Goal: Task Accomplishment & Management: Manage account settings

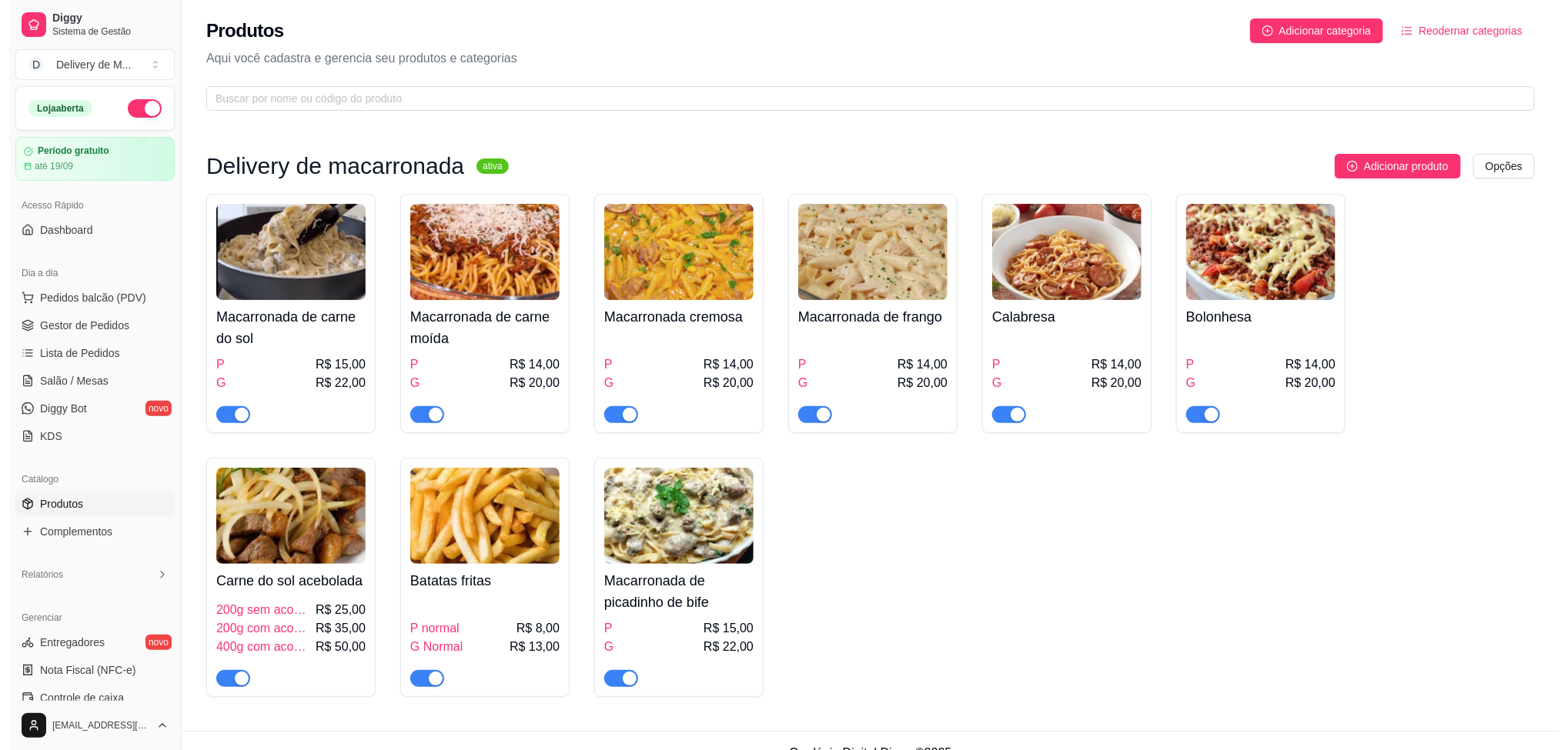
scroll to position [250, 0]
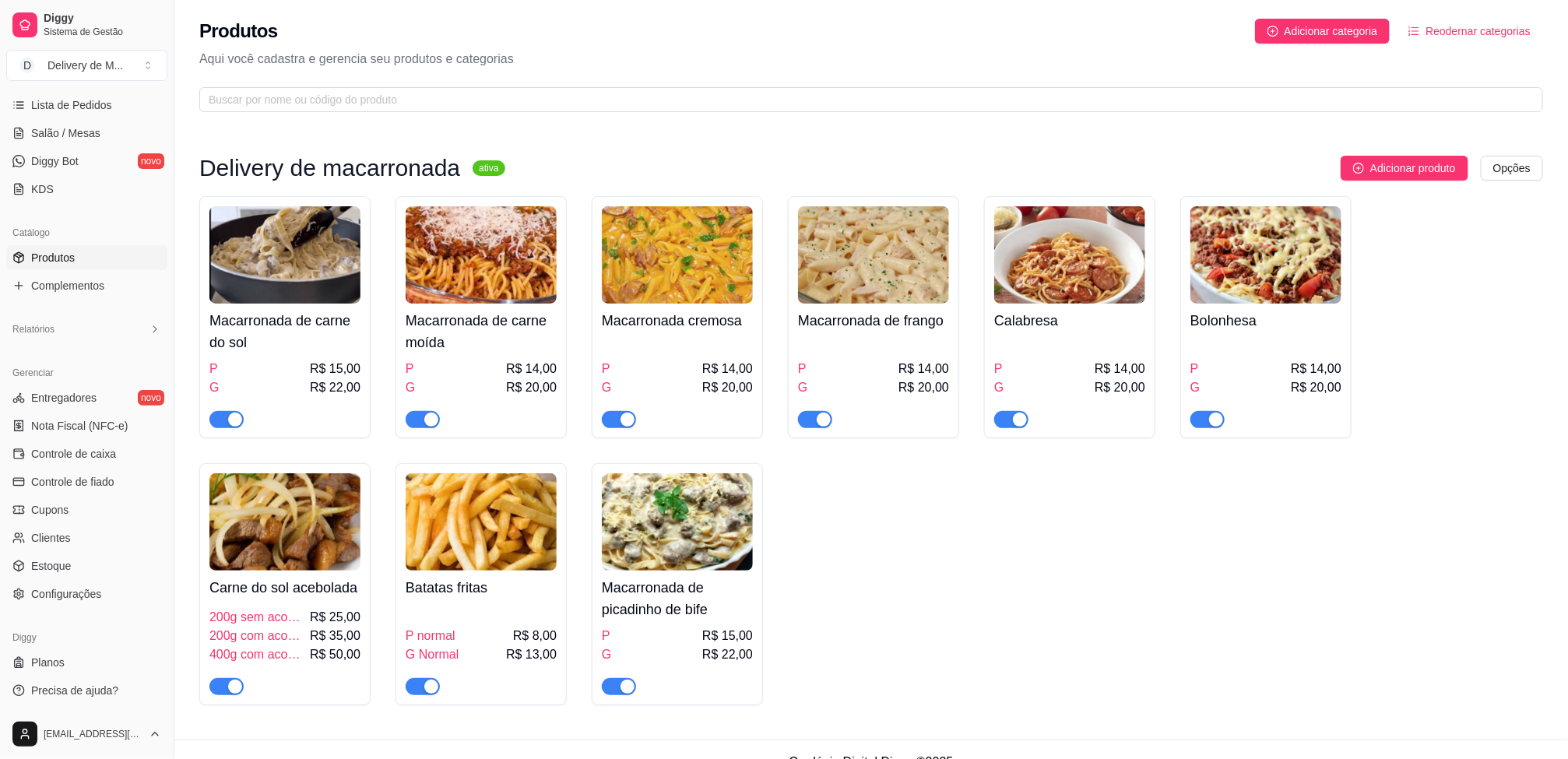
click at [278, 250] on img at bounding box center [285, 255] width 151 height 97
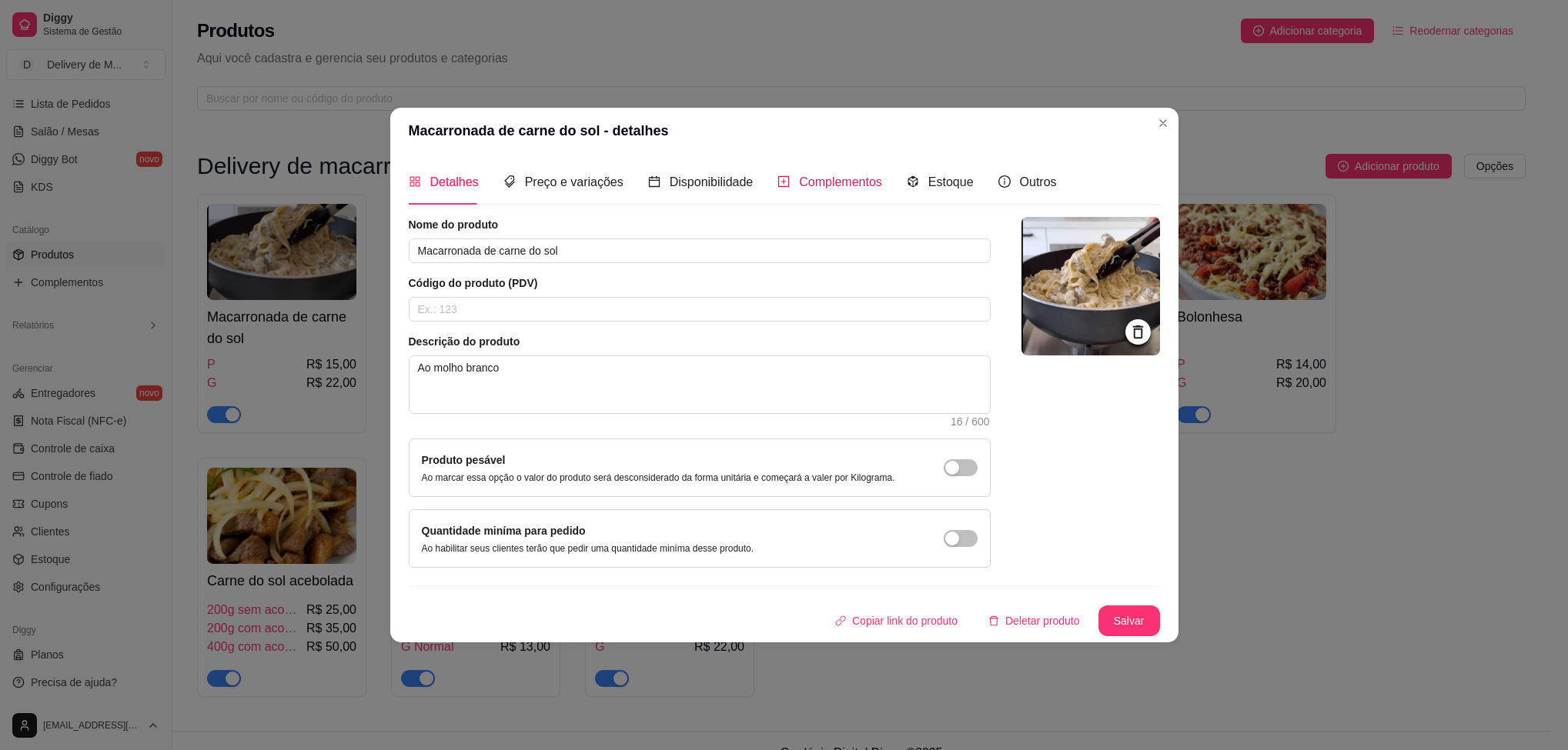
click at [809, 176] on span "Complementos" at bounding box center [840, 181] width 83 height 13
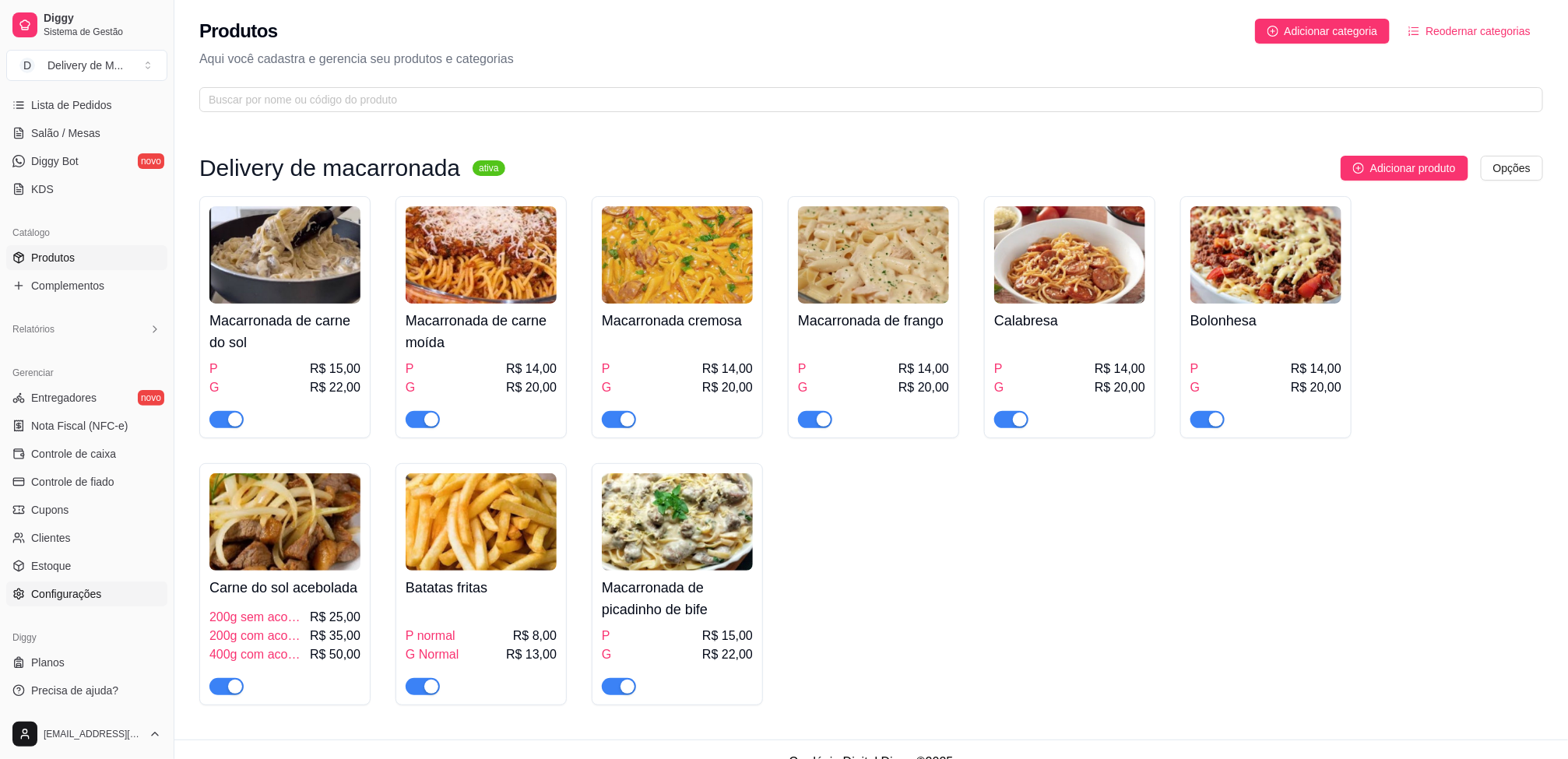
click at [80, 598] on span "Configurações" at bounding box center [67, 593] width 70 height 15
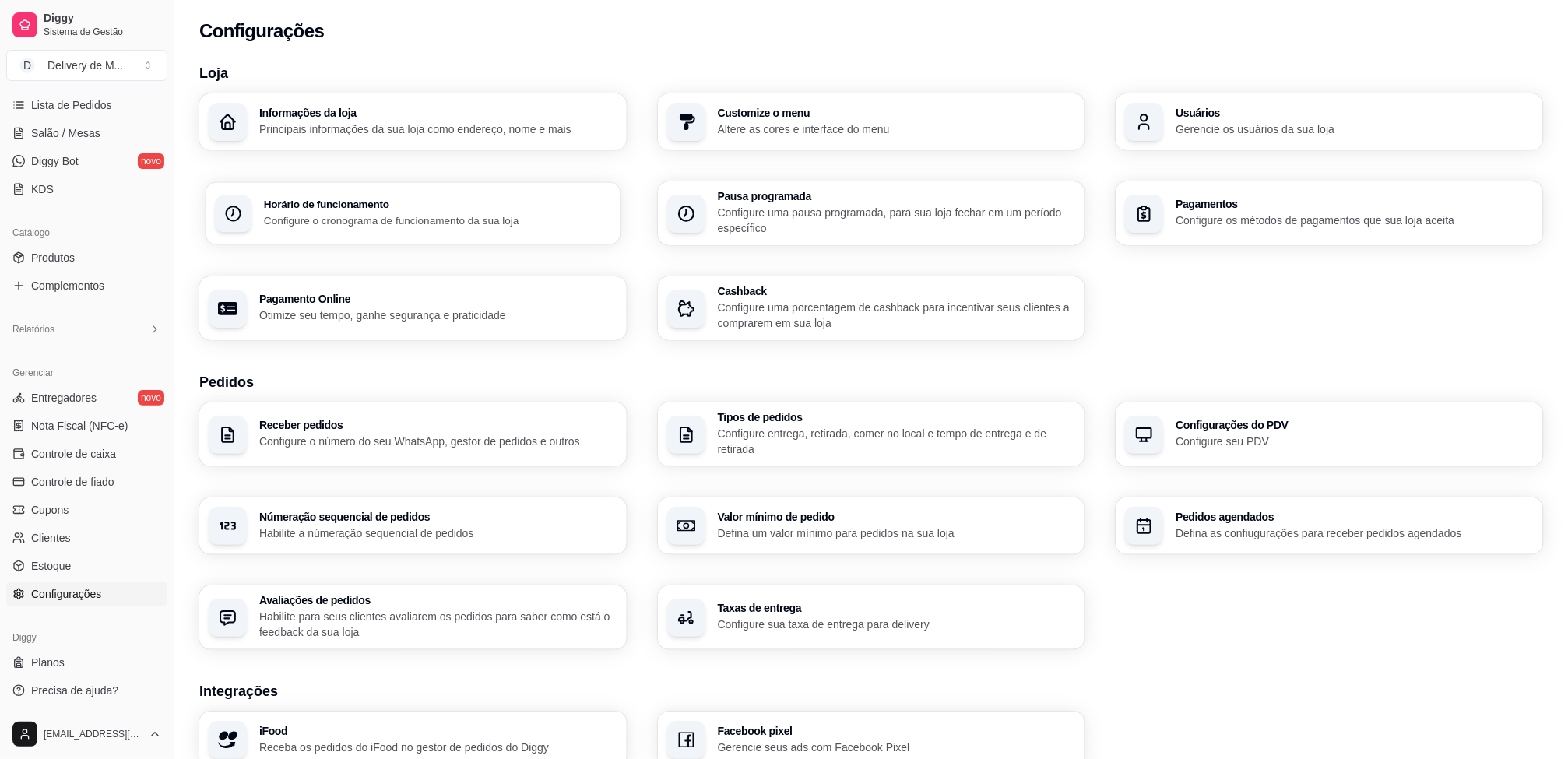
click at [335, 216] on p "Configure o cronograma de funcionamento da sua loja" at bounding box center [437, 220] width 347 height 14
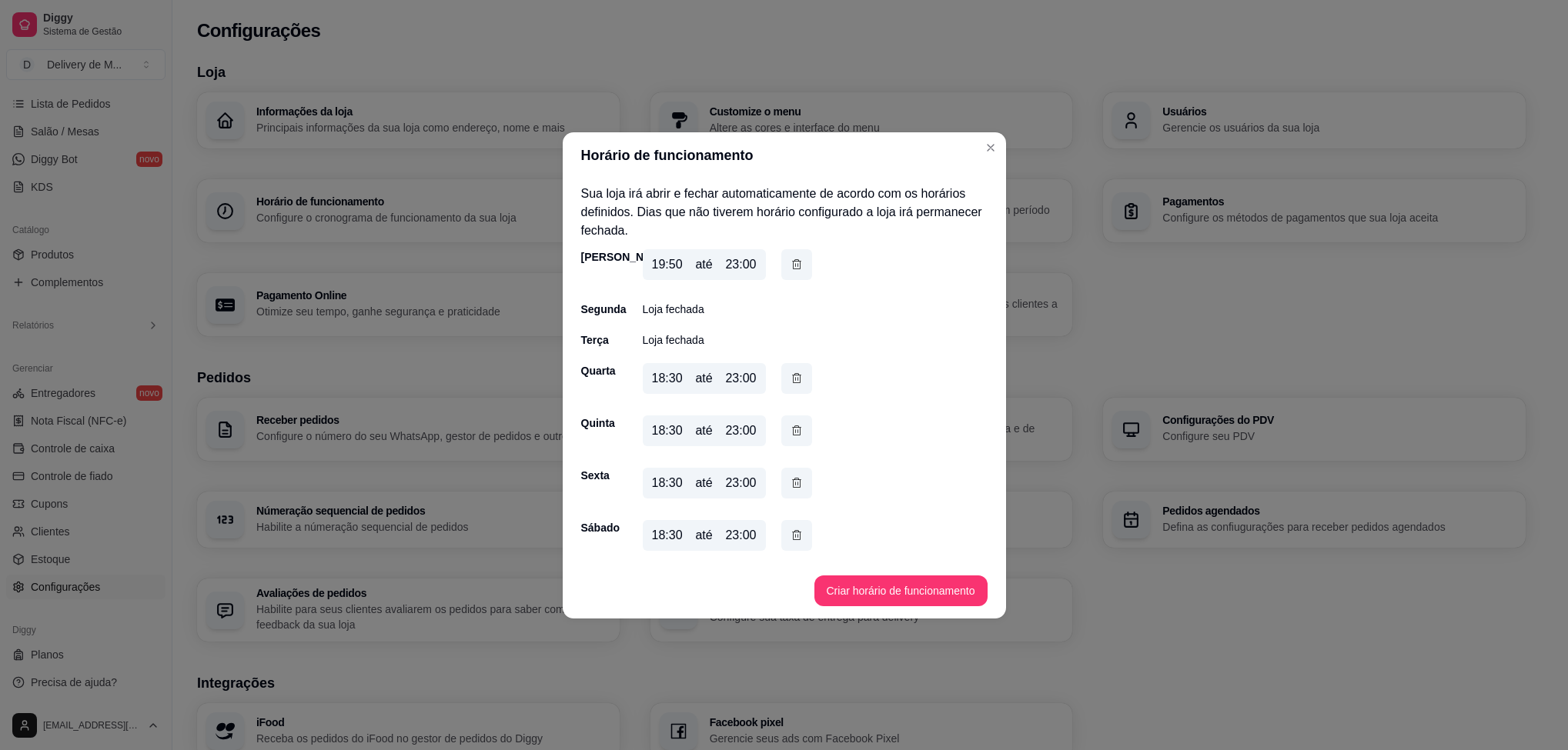
click at [698, 272] on div "até" at bounding box center [703, 264] width 17 height 19
click at [796, 259] on icon "button" at bounding box center [796, 264] width 12 height 17
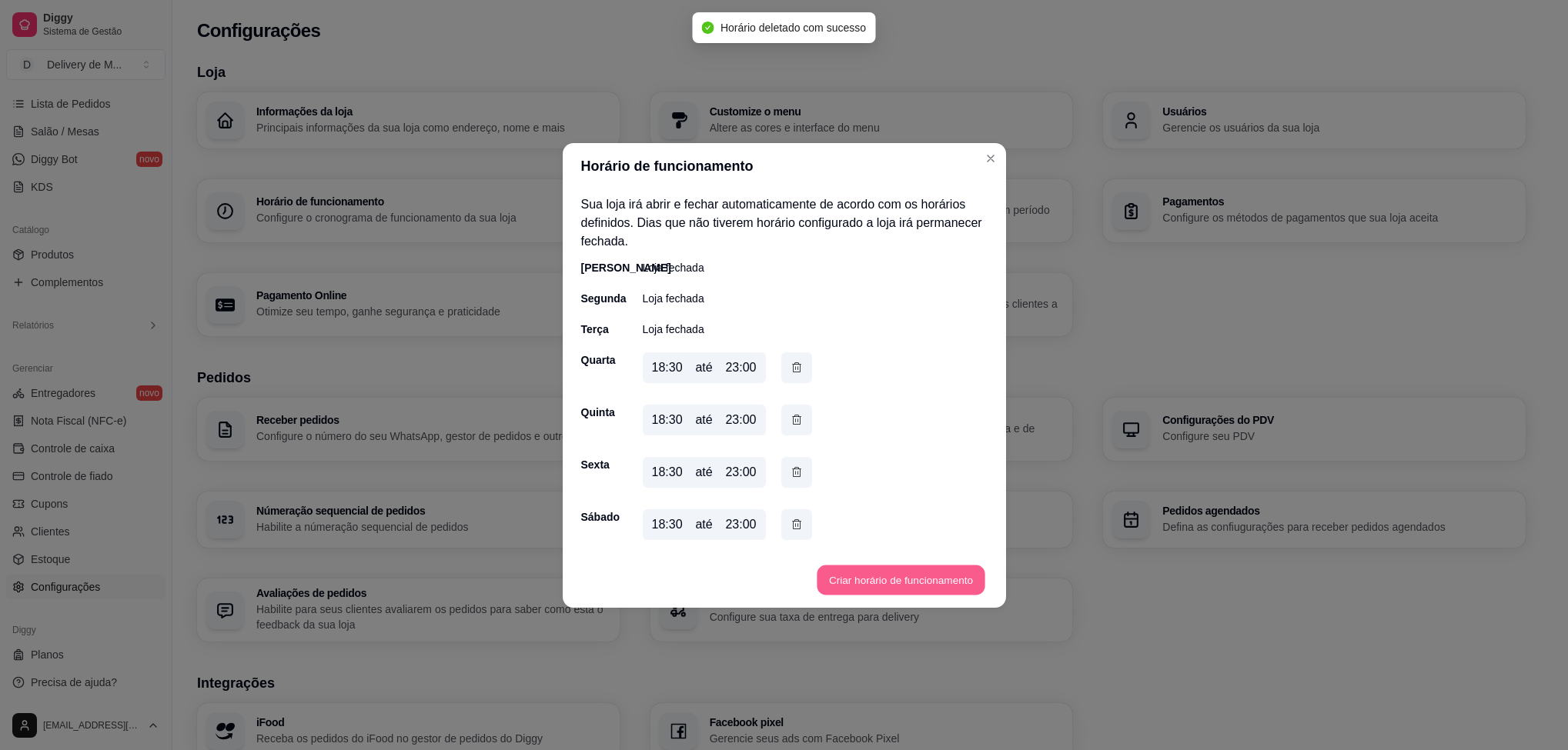
click at [887, 586] on button "Criar horário de funcionamento" at bounding box center [901, 580] width 168 height 30
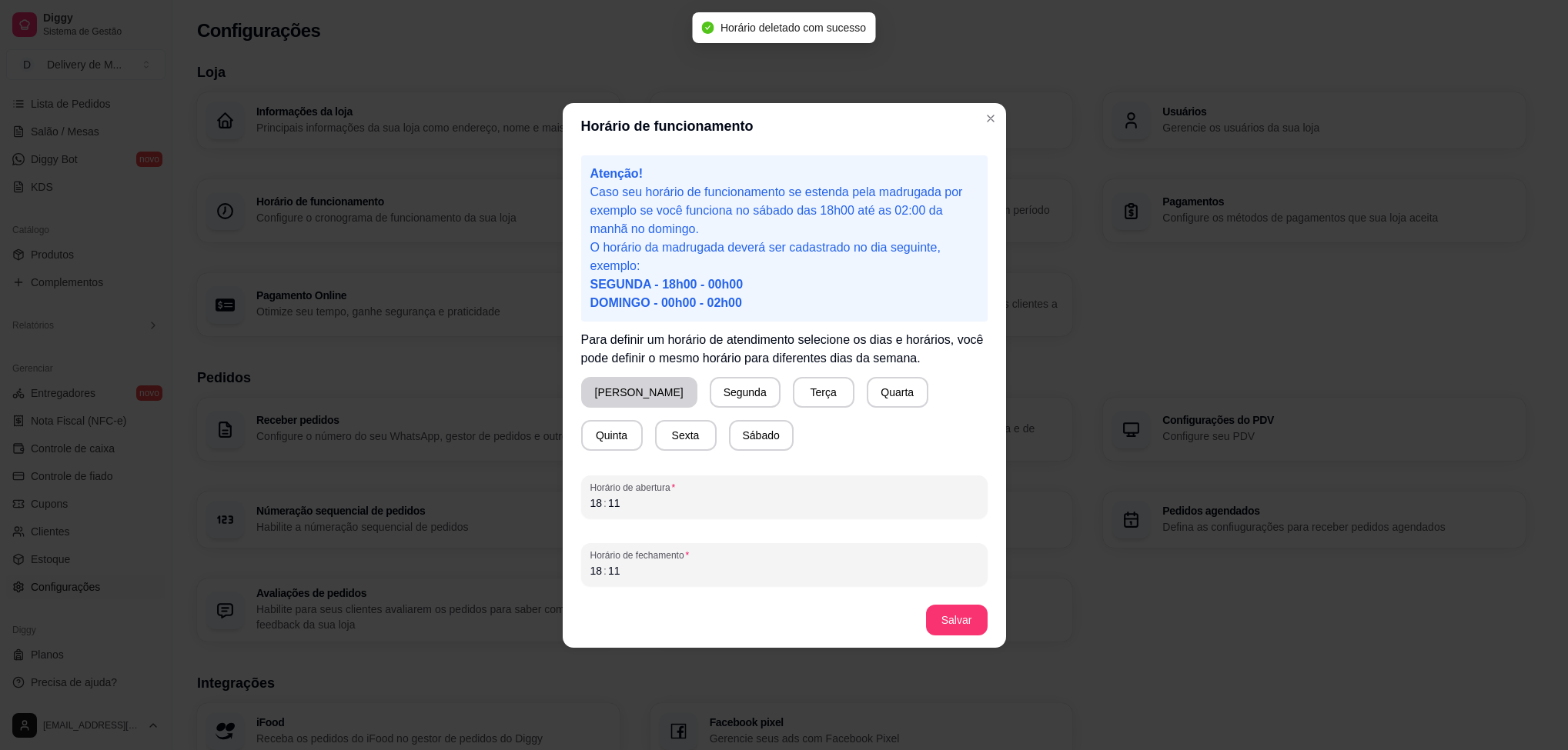
click at [631, 388] on button "[PERSON_NAME]" at bounding box center [639, 392] width 117 height 31
click at [641, 504] on div "18 : 11" at bounding box center [784, 503] width 388 height 19
click at [650, 508] on div "21 : ––" at bounding box center [784, 503] width 388 height 19
click at [637, 572] on div "18 : 11" at bounding box center [784, 570] width 388 height 19
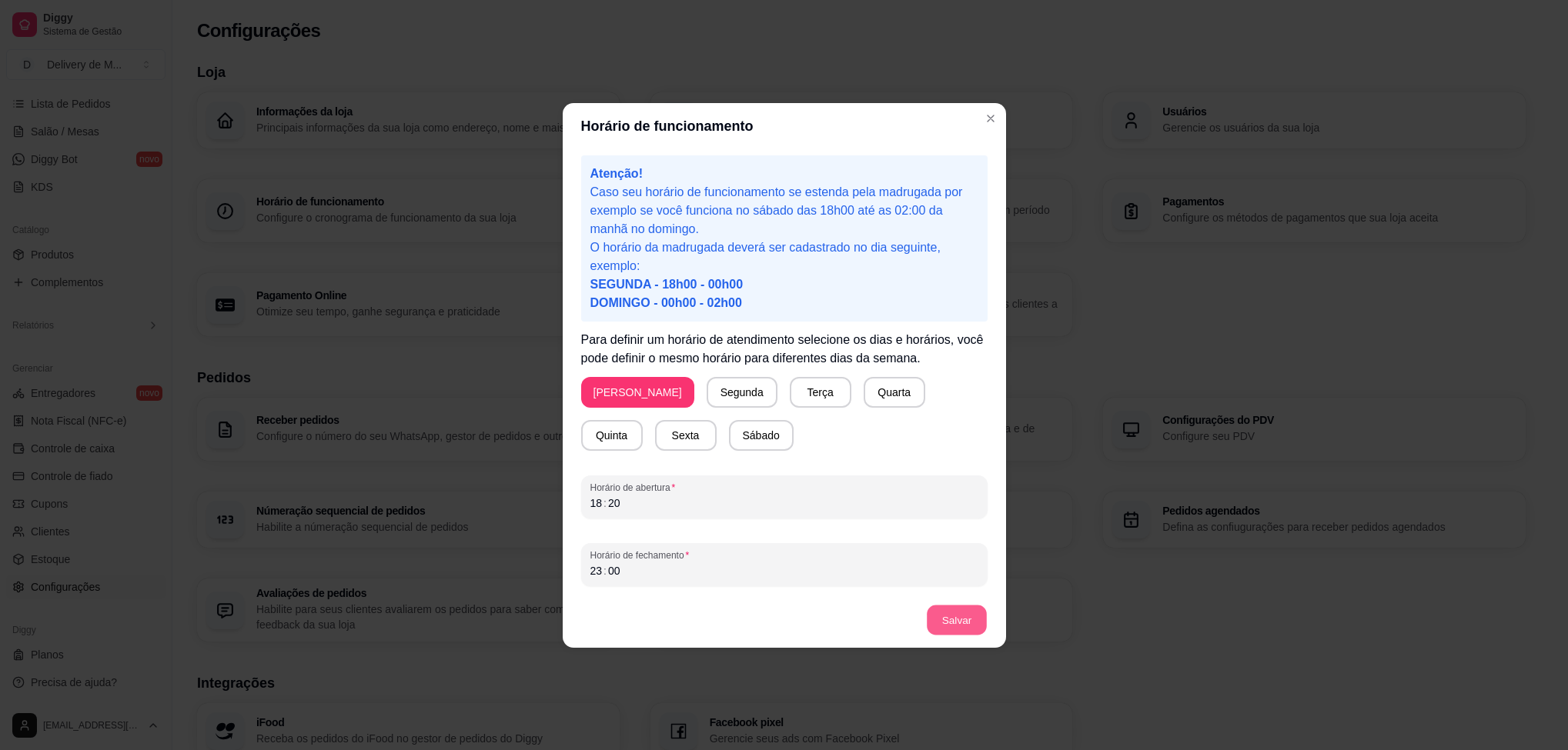
click at [948, 609] on button "Salvar" at bounding box center [956, 620] width 60 height 30
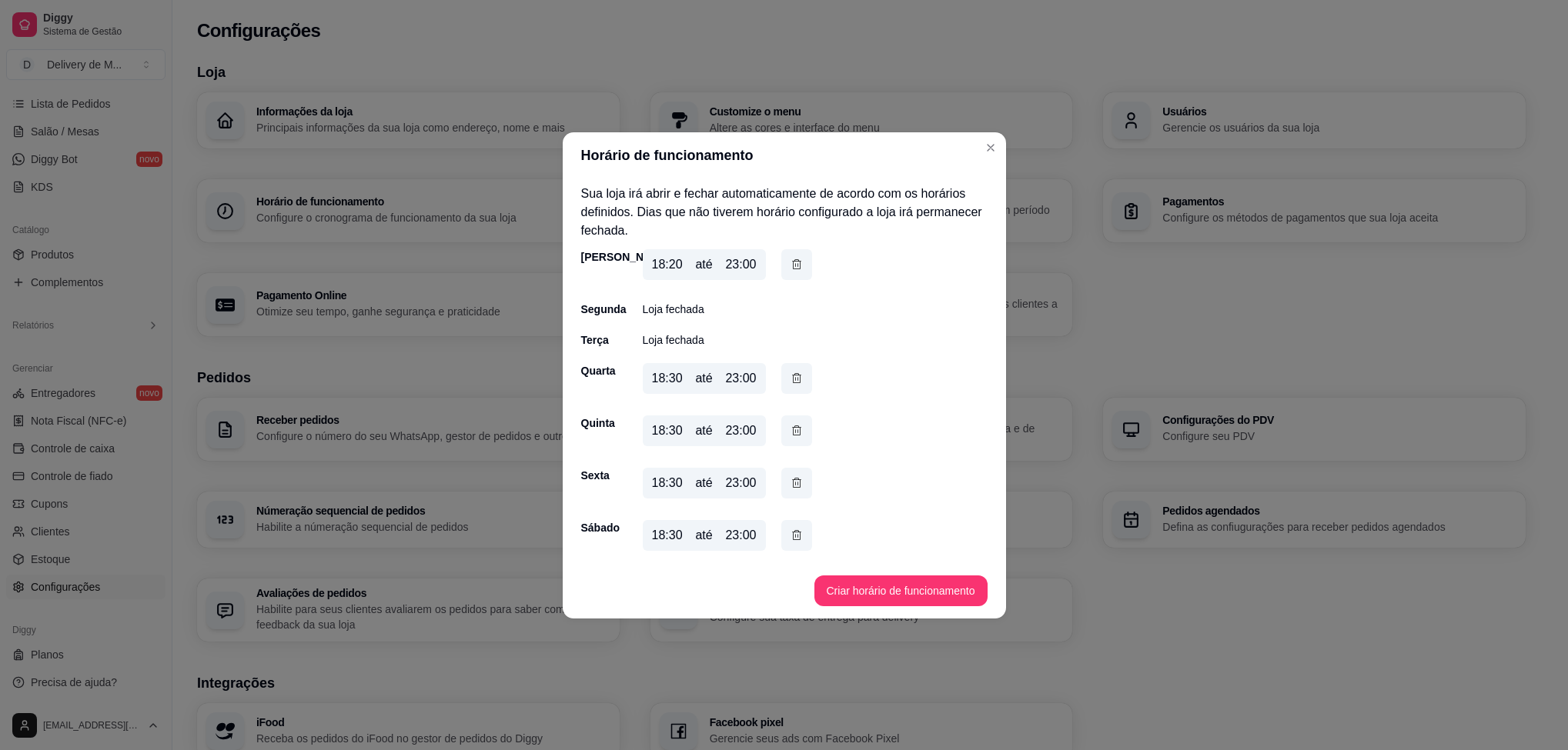
click at [719, 253] on div "18:20 até 23:00" at bounding box center [704, 264] width 123 height 31
click at [702, 269] on div "até" at bounding box center [703, 264] width 17 height 19
drag, startPoint x: 702, startPoint y: 269, endPoint x: 675, endPoint y: 262, distance: 27.9
click at [675, 262] on div "18:20" at bounding box center [667, 264] width 31 height 19
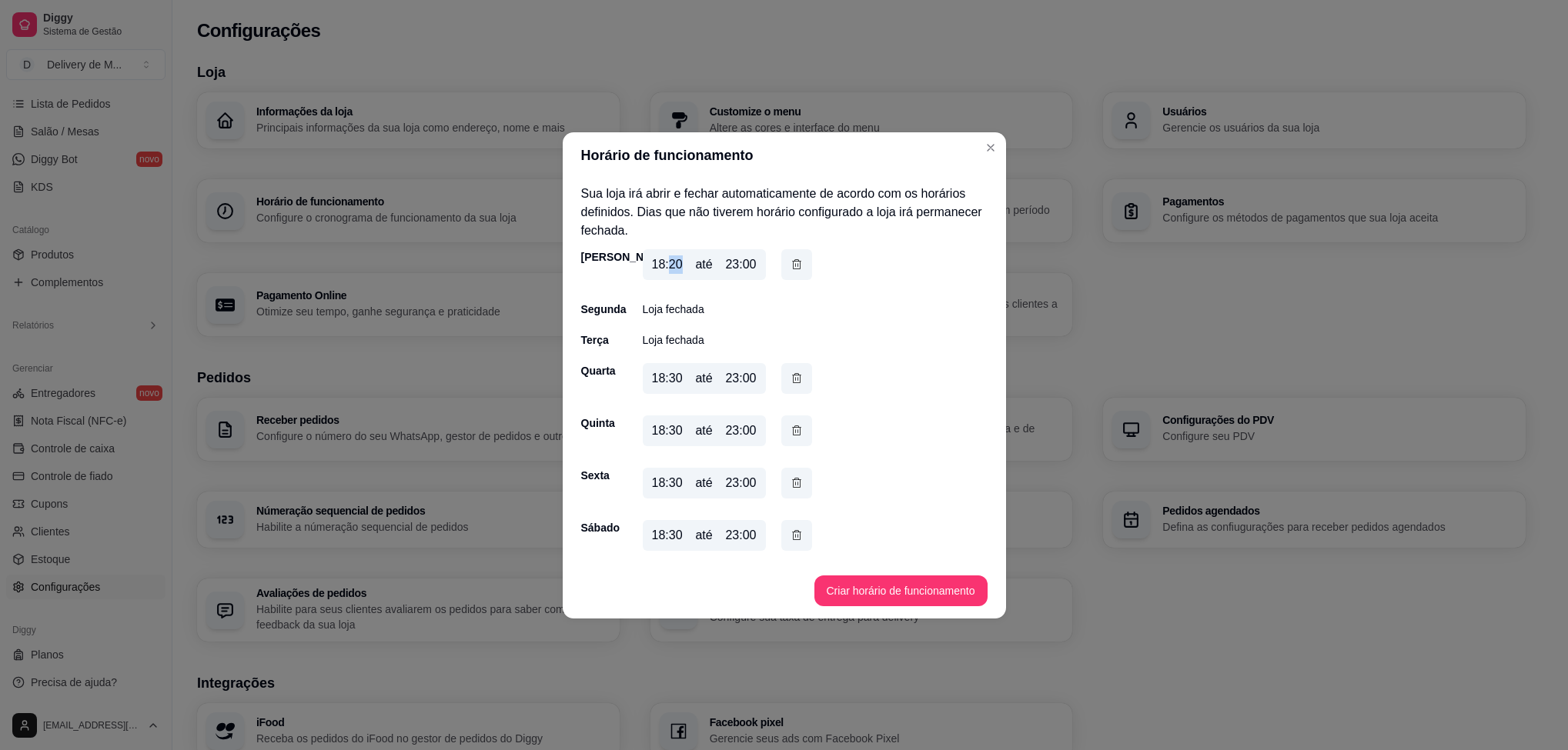
click at [675, 262] on div "18:20" at bounding box center [667, 264] width 31 height 19
drag, startPoint x: 675, startPoint y: 262, endPoint x: 688, endPoint y: 277, distance: 19.8
click at [688, 277] on div "18:20 até 23:00" at bounding box center [704, 264] width 123 height 31
drag, startPoint x: 683, startPoint y: 259, endPoint x: 645, endPoint y: 269, distance: 39.3
click at [645, 269] on div "18:20 até 23:00" at bounding box center [704, 264] width 123 height 31
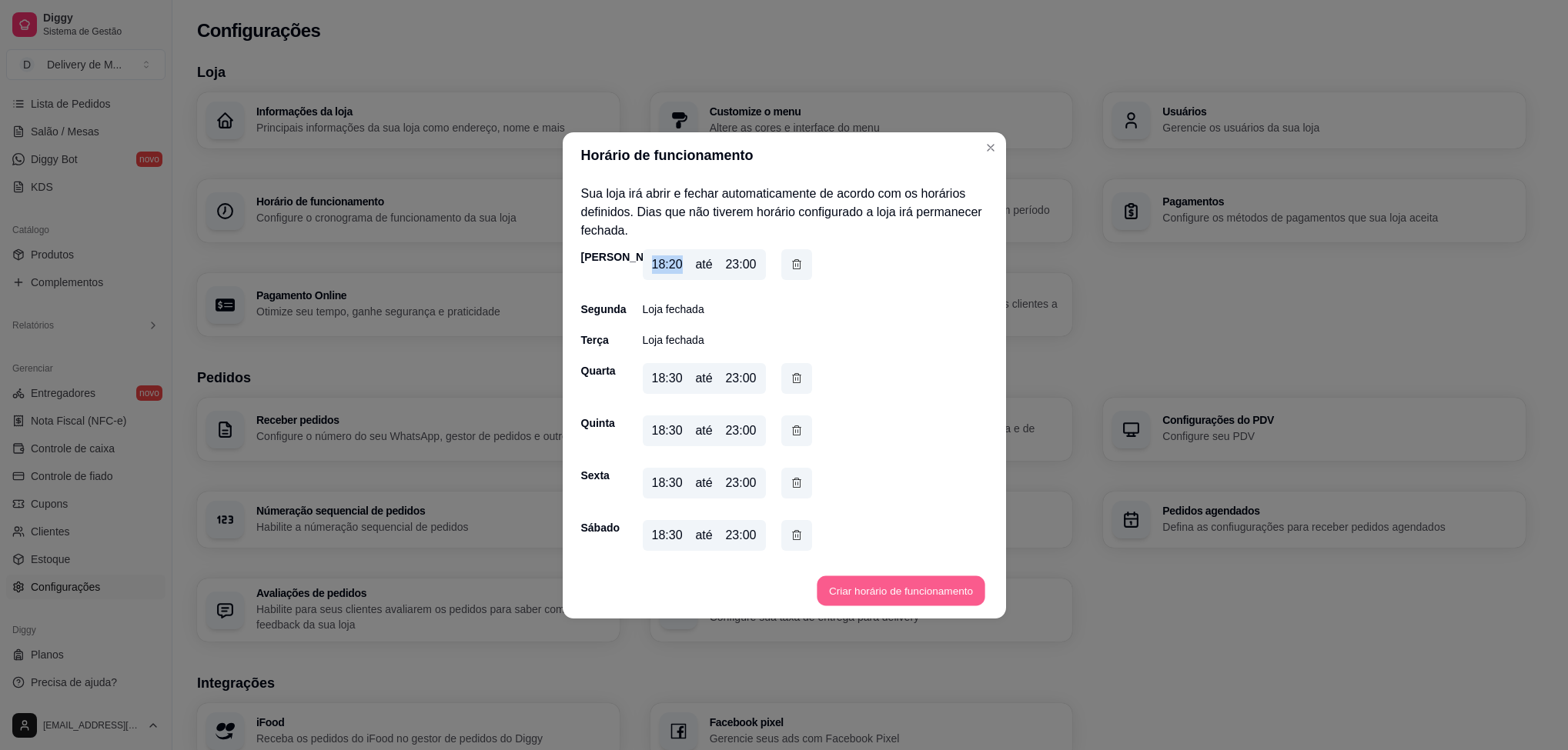
click at [892, 595] on button "Criar horário de funcionamento" at bounding box center [901, 591] width 168 height 30
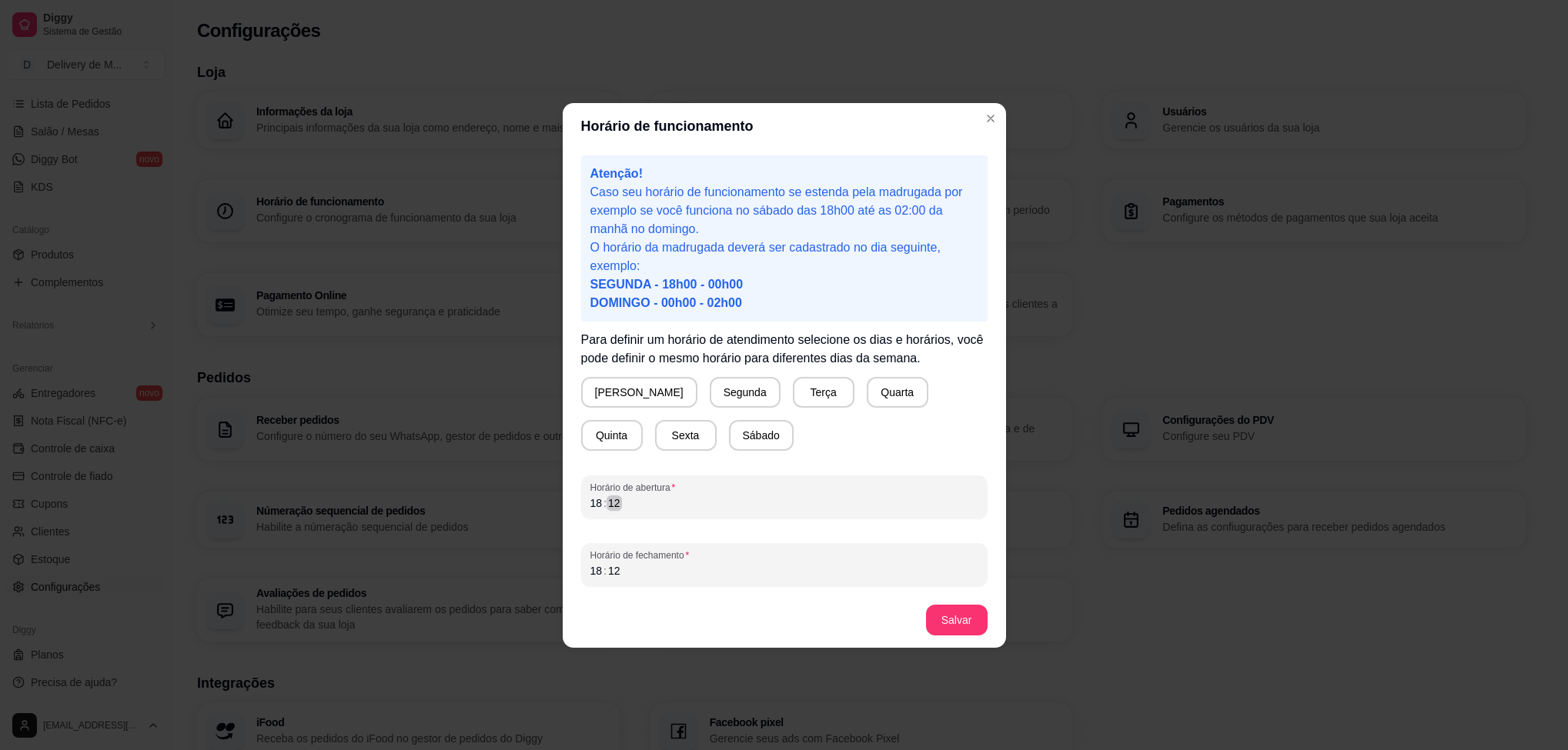
click at [584, 506] on div "Horário de abertura 18 : 12" at bounding box center [784, 496] width 407 height 43
click at [608, 388] on button "[PERSON_NAME]" at bounding box center [639, 392] width 113 height 30
click at [579, 511] on div "Atenção! Caso seu horário de funcionamento se estenda pela madrugada por exempl…" at bounding box center [784, 371] width 443 height 443
click at [633, 570] on div "18 : 12" at bounding box center [784, 570] width 388 height 19
click at [631, 571] on div "18 : 12" at bounding box center [784, 570] width 388 height 19
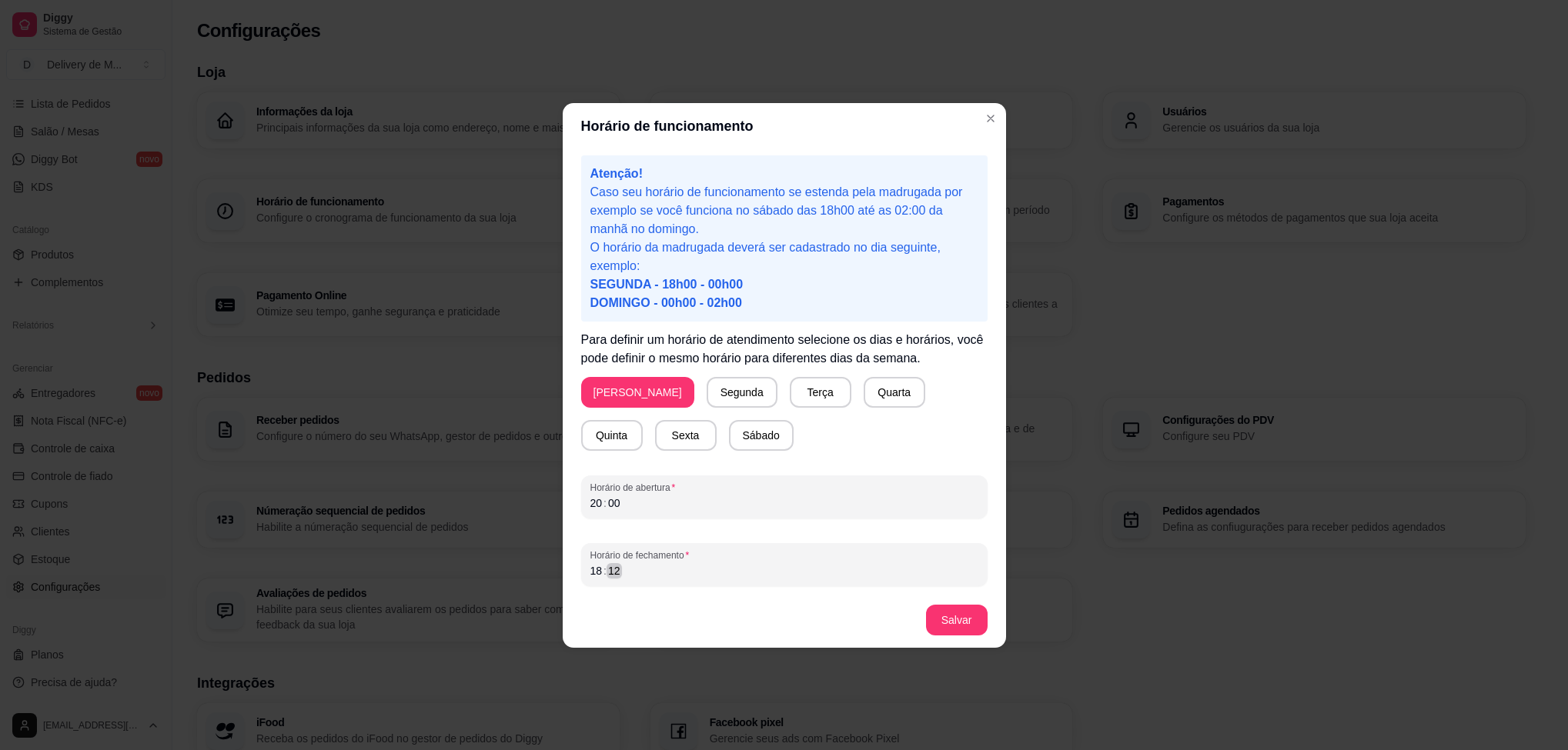
click at [631, 571] on div "18 : 12" at bounding box center [784, 570] width 388 height 19
click at [960, 624] on button "Salvar" at bounding box center [956, 620] width 60 height 30
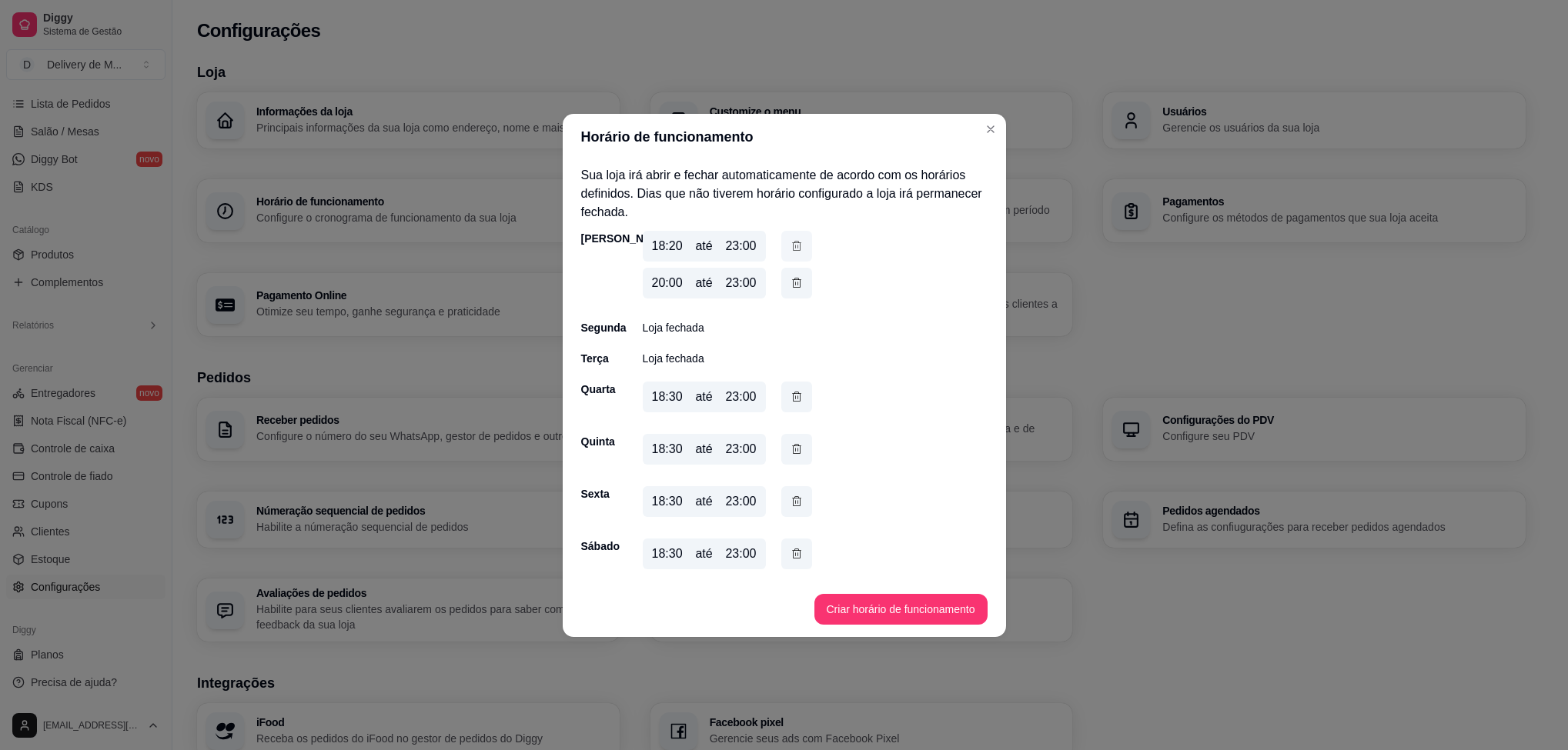
click at [800, 246] on icon "button" at bounding box center [796, 246] width 12 height 17
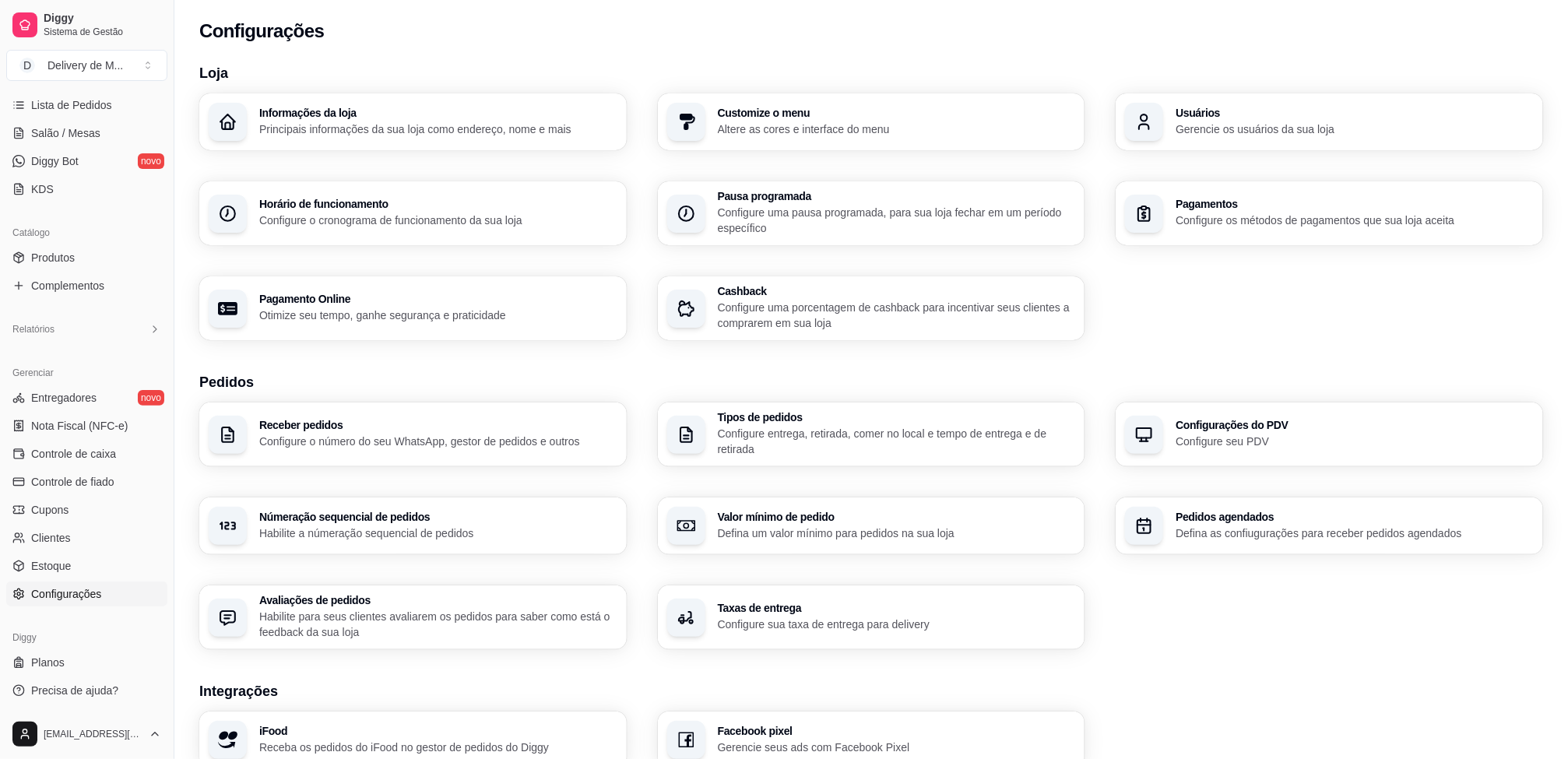
click at [474, 218] on p "Configure o cronograma de funcionamento da sua loja" at bounding box center [438, 220] width 358 height 15
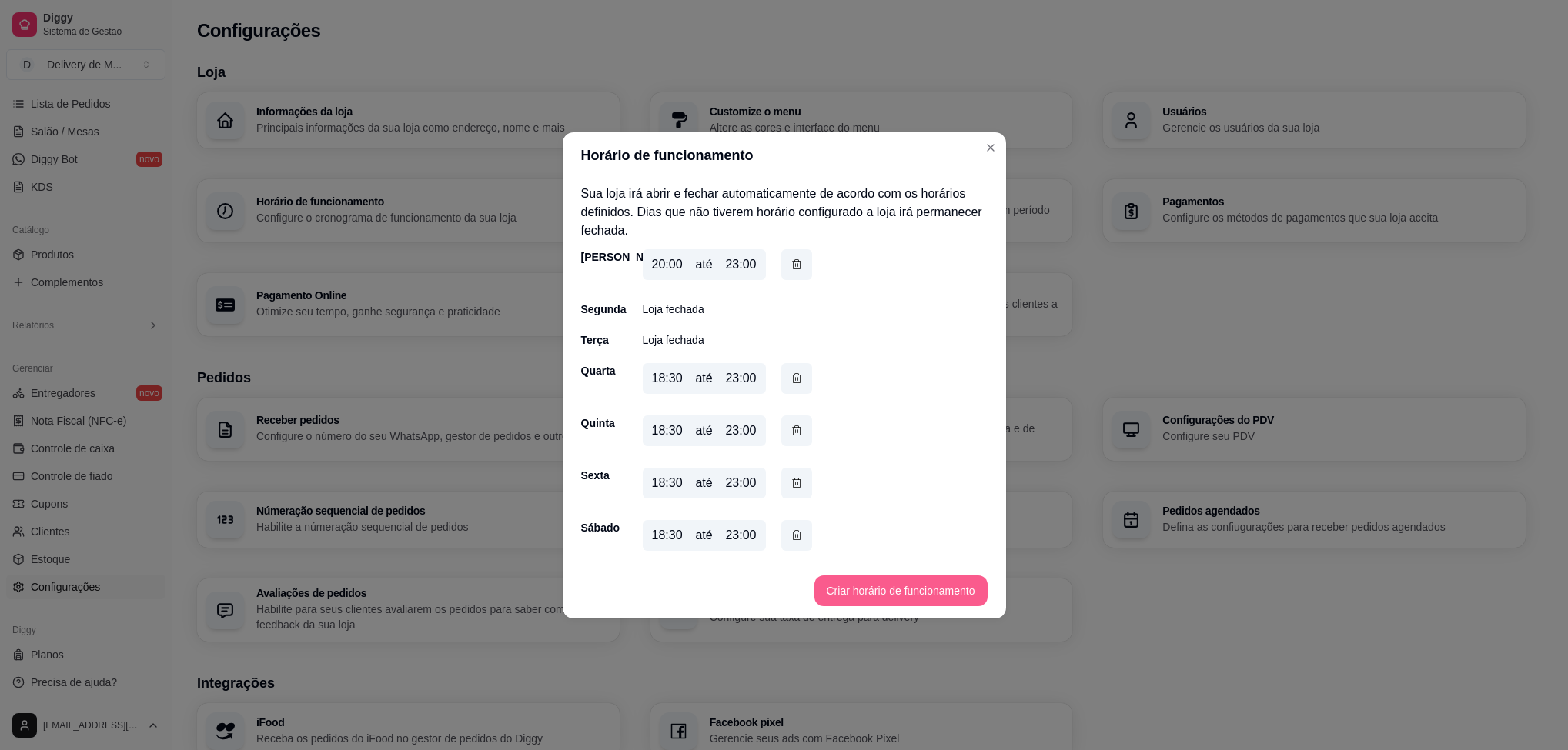
click at [906, 594] on button "Criar horário de funcionamento" at bounding box center [901, 591] width 174 height 31
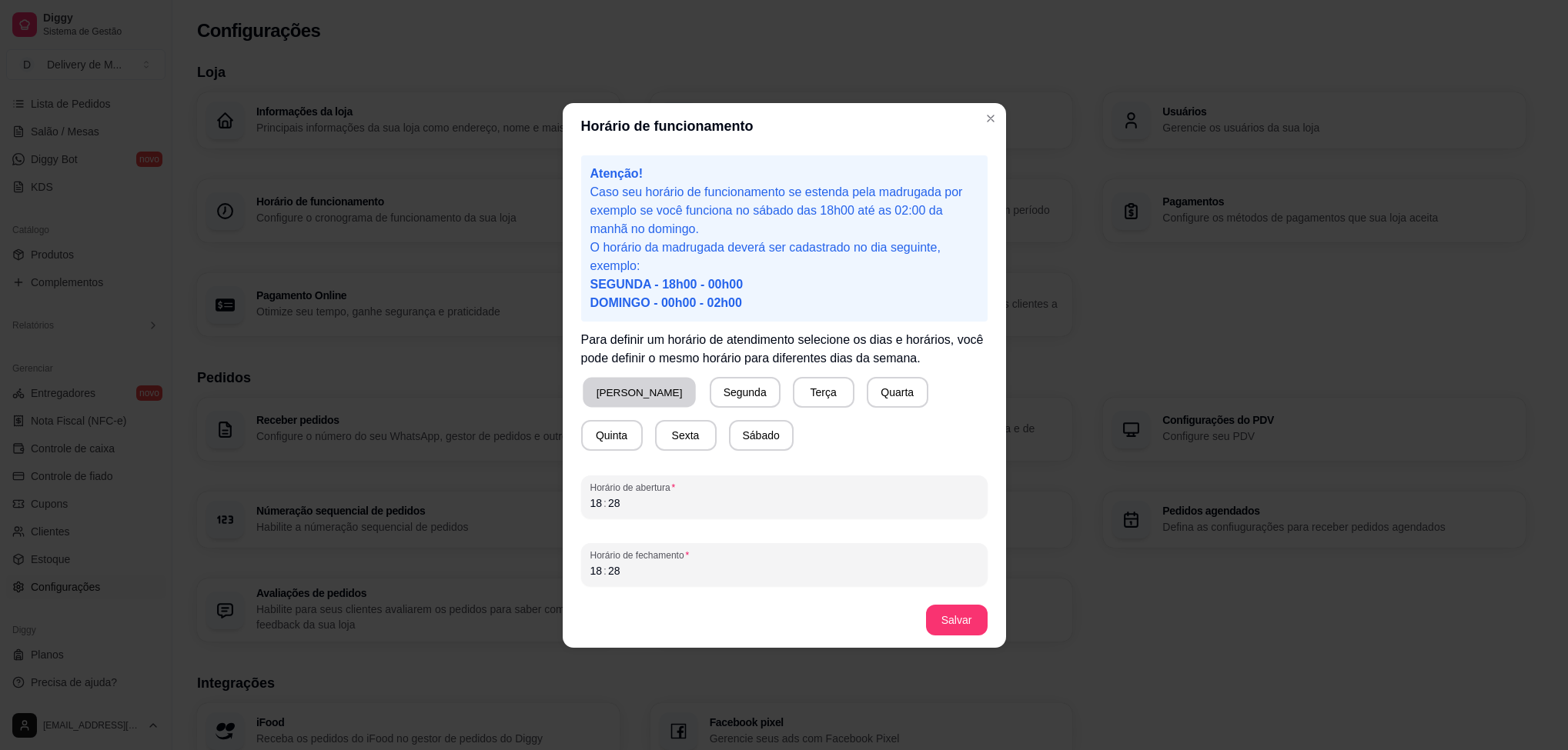
click at [618, 392] on button "[PERSON_NAME]" at bounding box center [639, 392] width 113 height 30
click at [645, 561] on div "18 : 28" at bounding box center [784, 570] width 388 height 19
click at [646, 498] on div "18 : 28" at bounding box center [784, 503] width 388 height 19
click at [980, 615] on button "Salvar" at bounding box center [956, 620] width 61 height 31
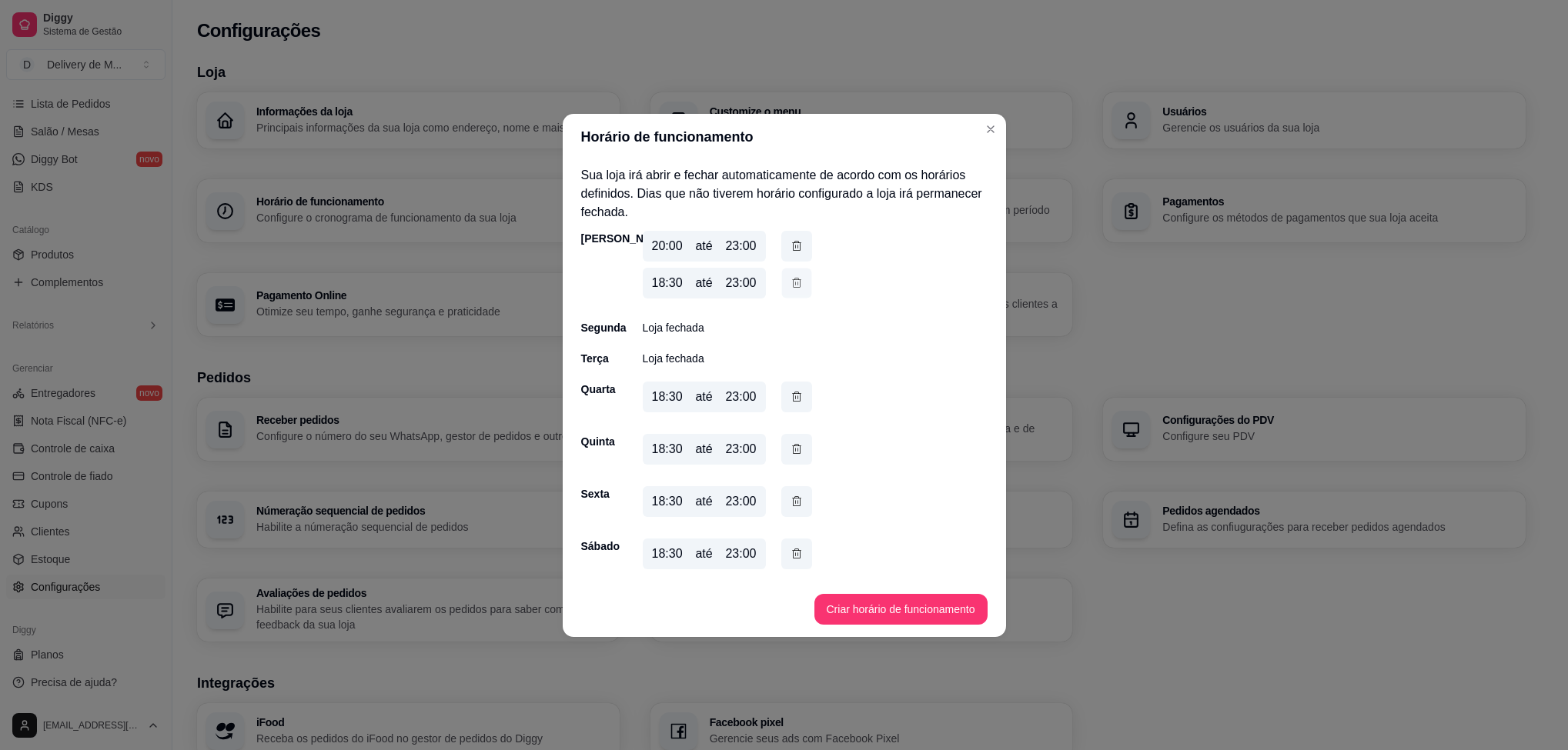
click at [794, 280] on icon "button" at bounding box center [796, 283] width 12 height 16
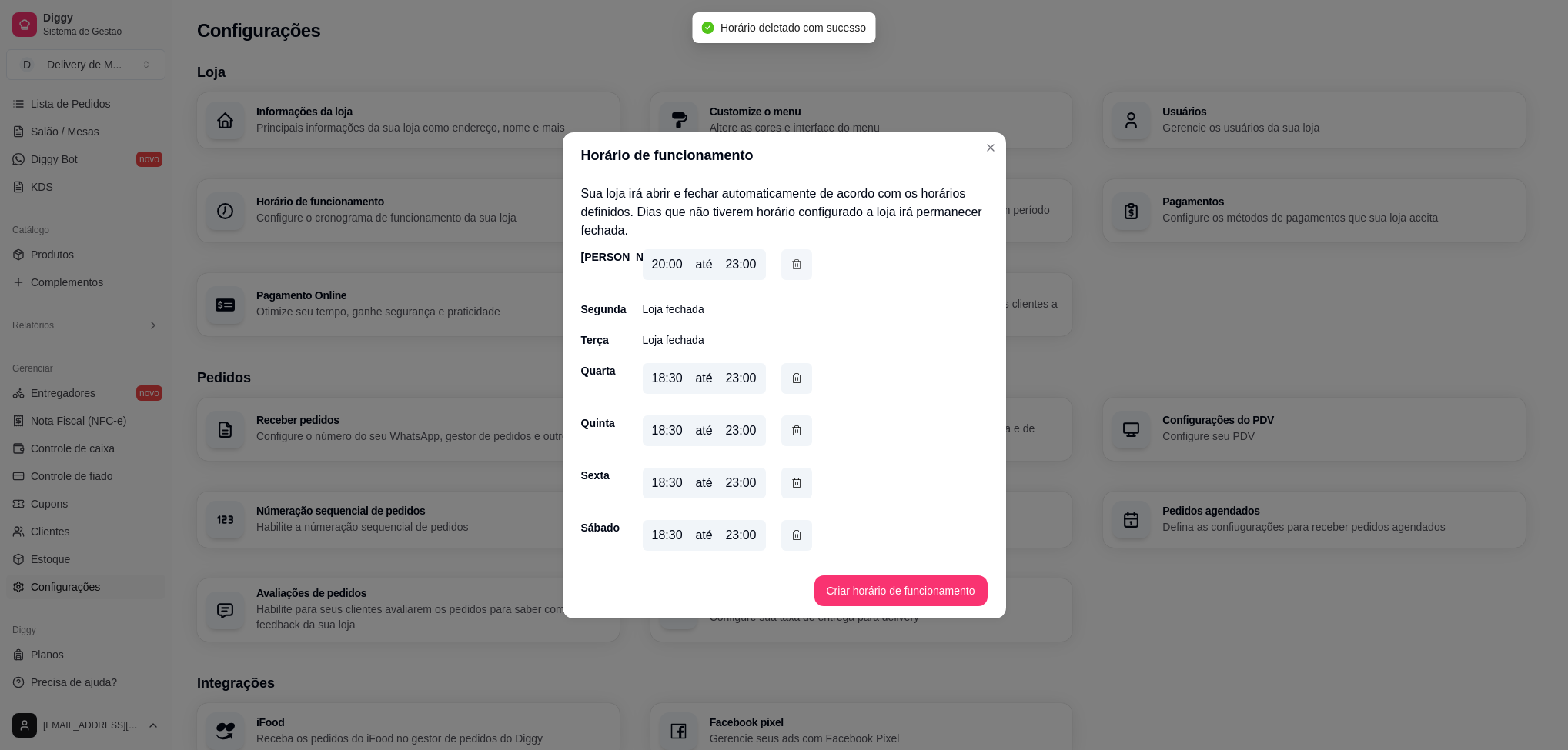
click at [796, 259] on icon "button" at bounding box center [796, 264] width 12 height 17
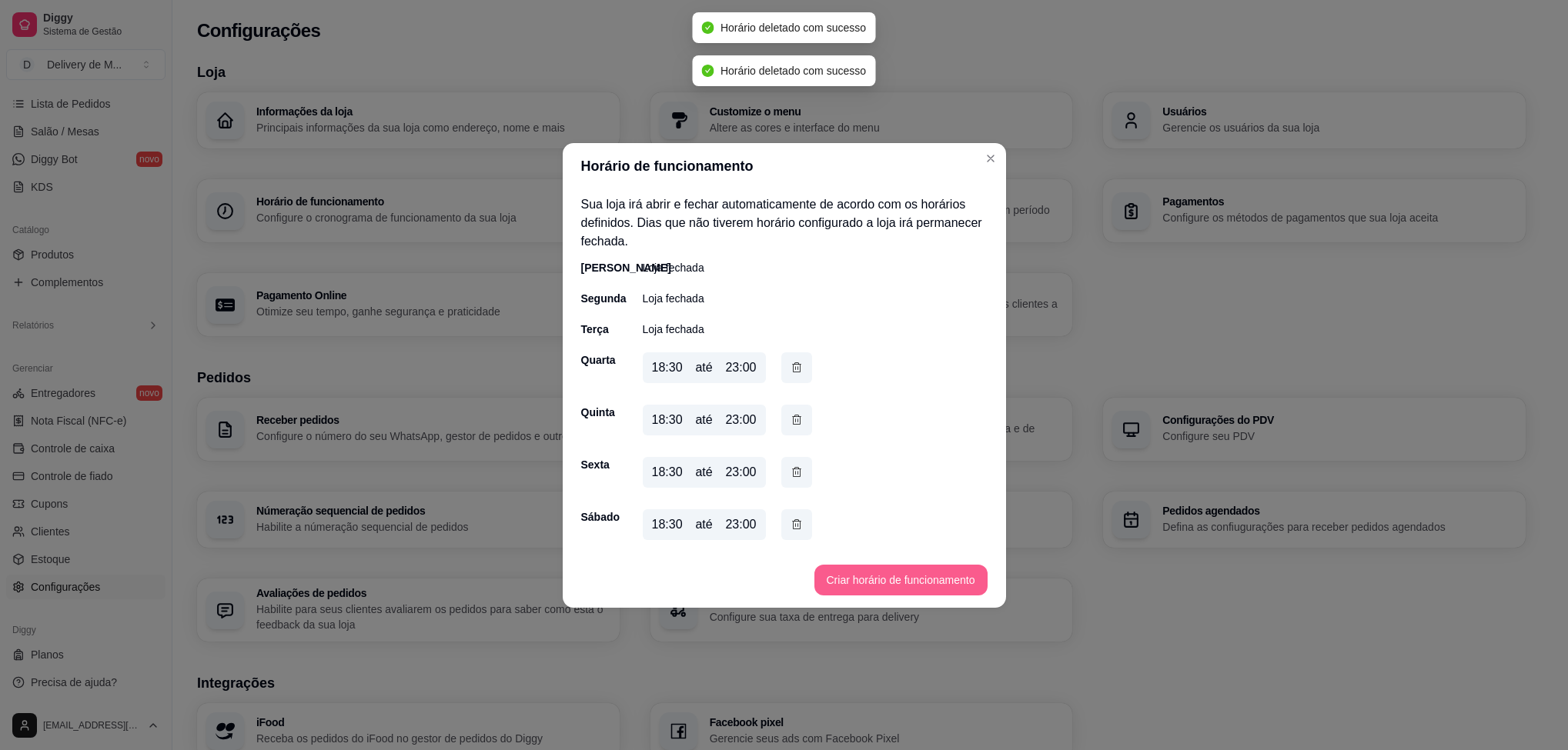
click at [869, 582] on button "Criar horário de funcionamento" at bounding box center [901, 580] width 174 height 31
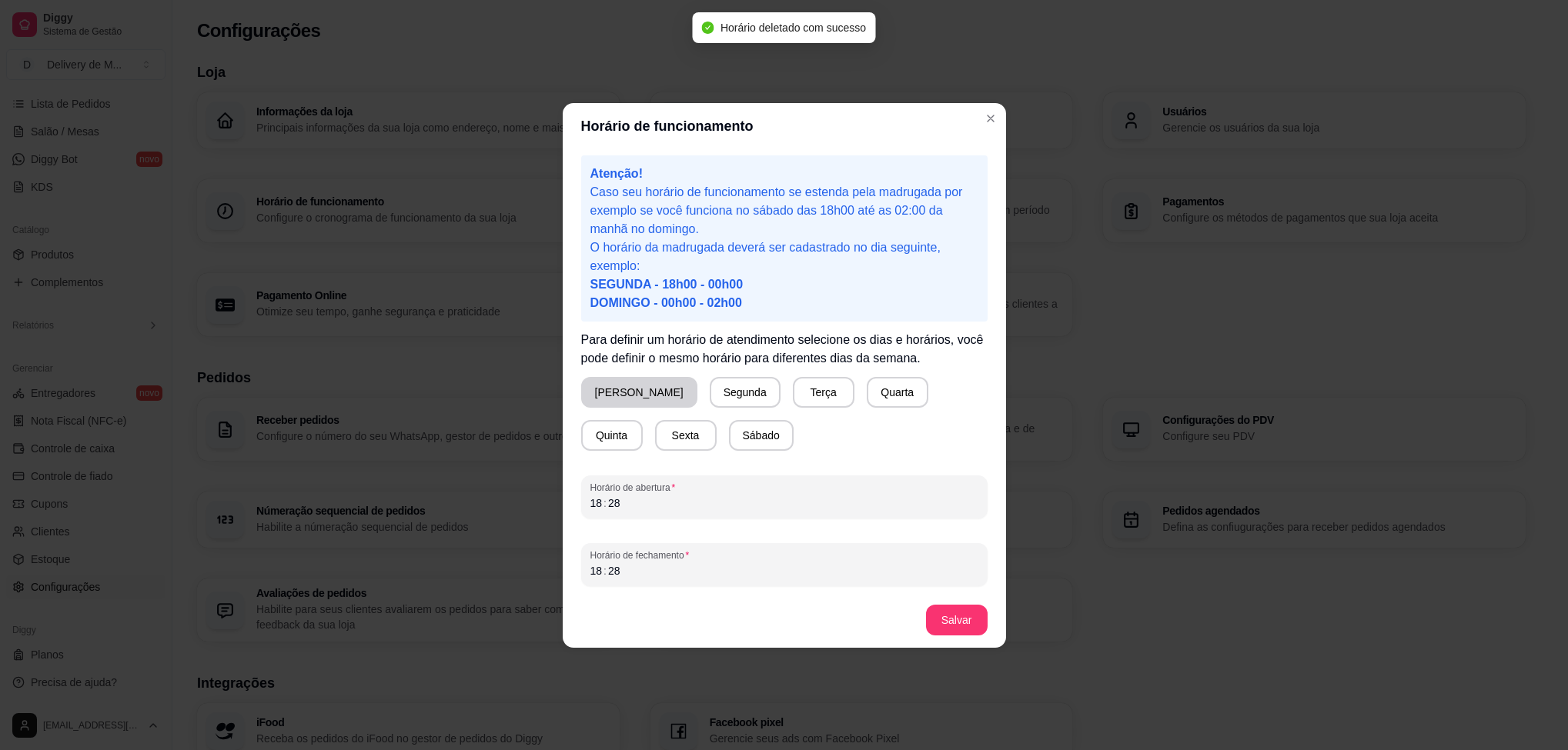
click at [595, 391] on button "[PERSON_NAME]" at bounding box center [639, 392] width 117 height 31
click at [618, 497] on div "18 : 28" at bounding box center [784, 503] width 388 height 19
click at [633, 567] on div "18 : 28" at bounding box center [784, 570] width 388 height 19
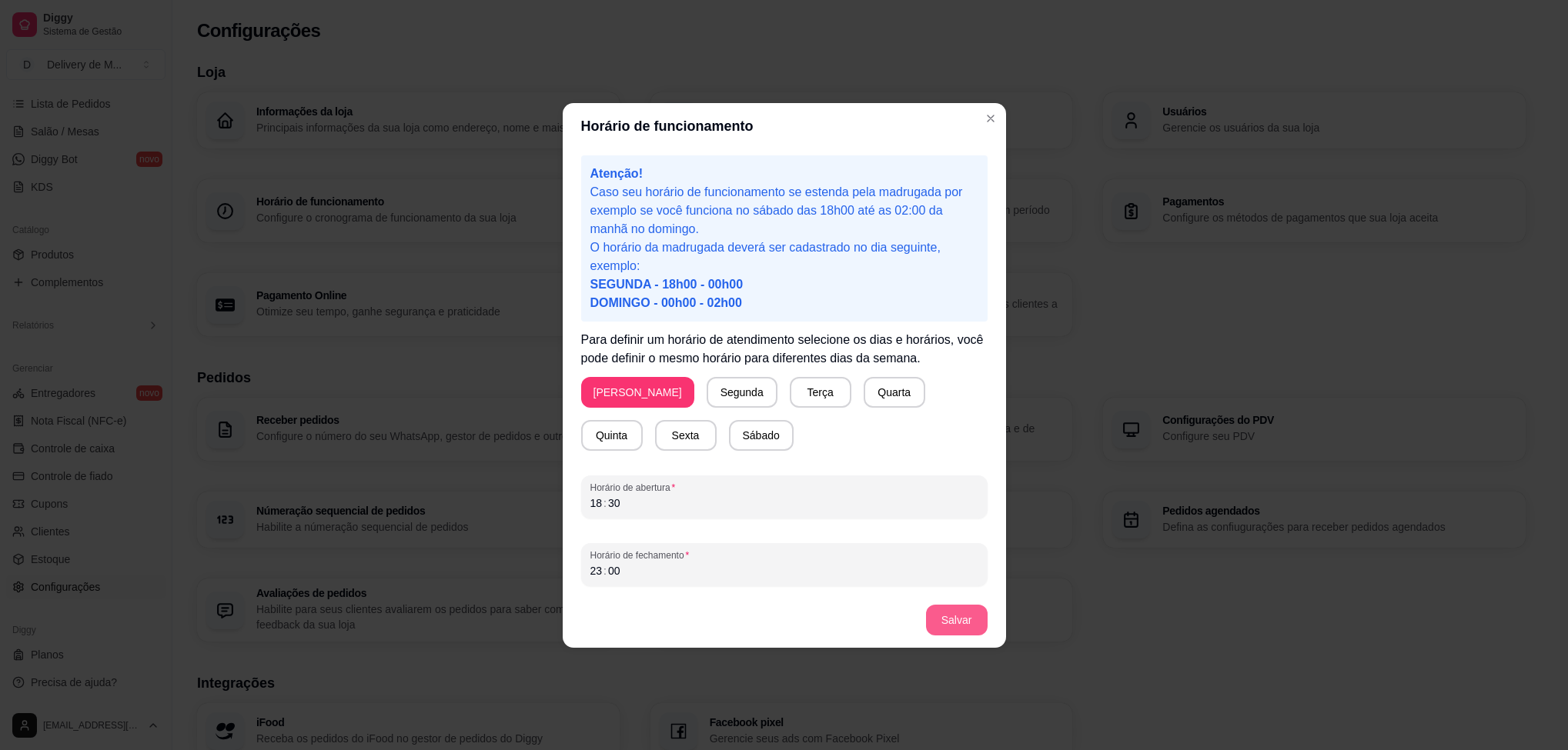
click at [966, 621] on button "Salvar" at bounding box center [956, 620] width 61 height 31
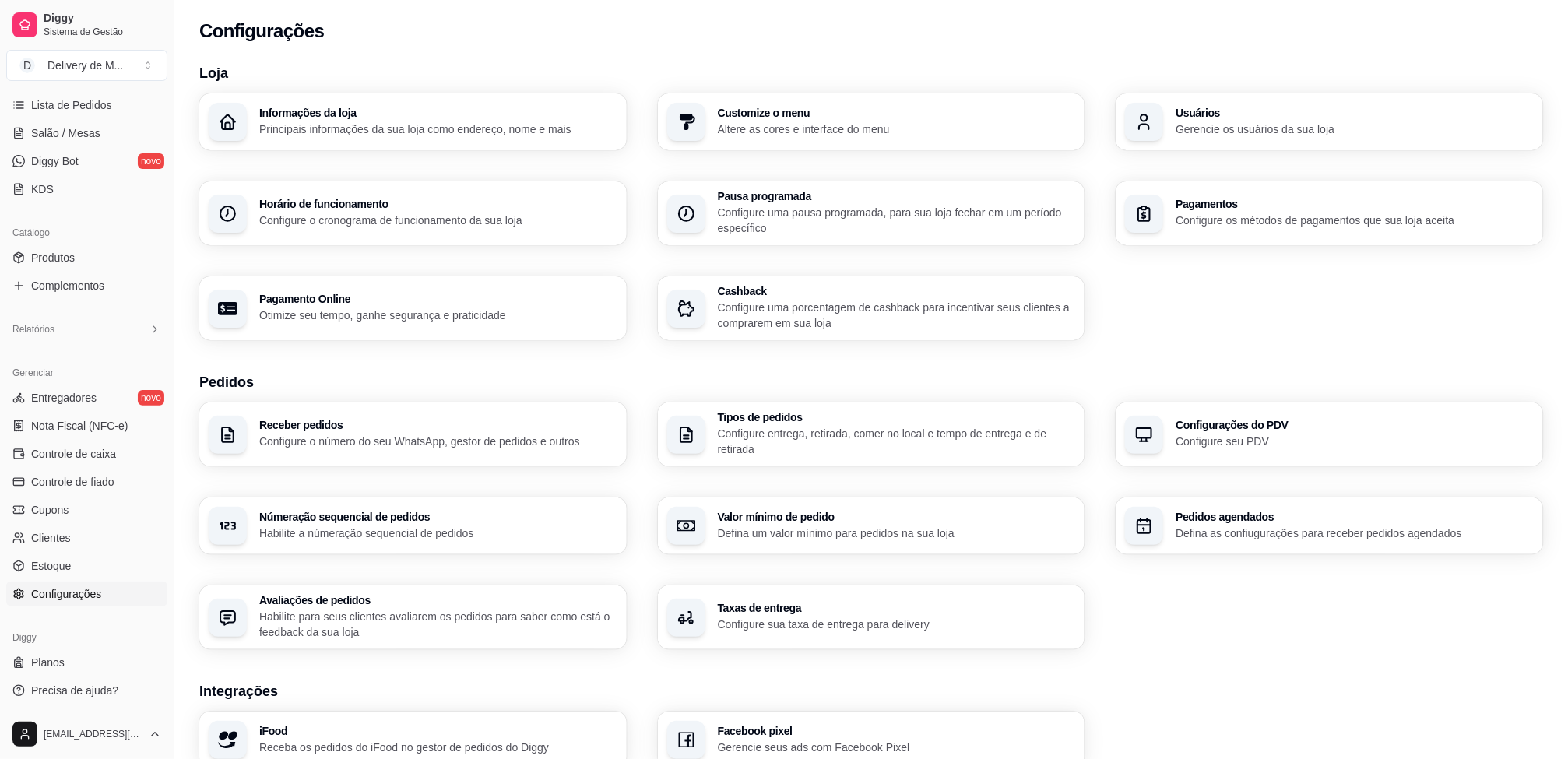
click at [365, 85] on section "Loja Informações da loja Principais informações da sua loja como endereço, nome…" at bounding box center [870, 201] width 1344 height 278
click at [63, 278] on span "Complementos" at bounding box center [68, 285] width 73 height 15
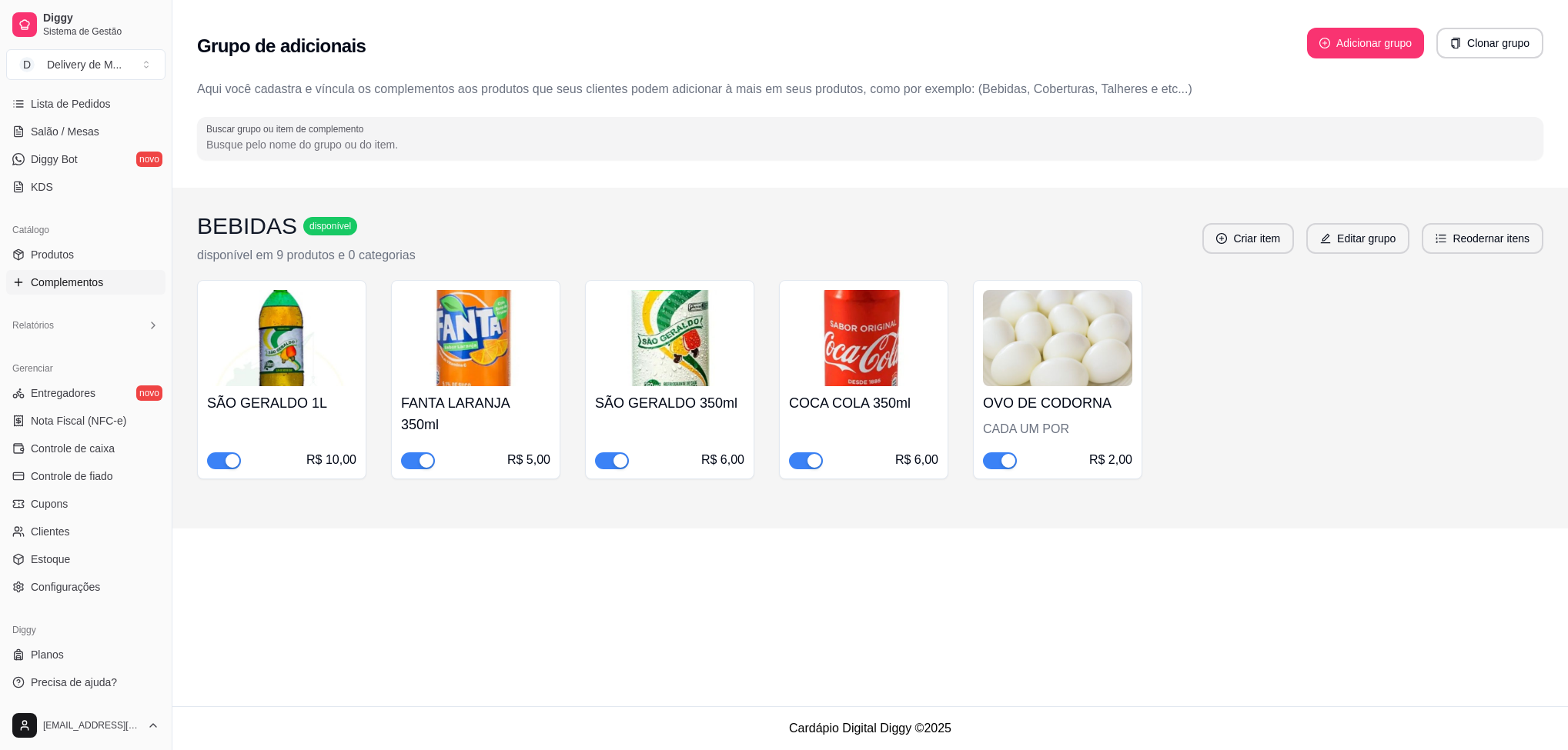
click at [486, 383] on img at bounding box center [476, 338] width 150 height 96
click at [88, 160] on link "Diggy Bot novo" at bounding box center [85, 159] width 159 height 25
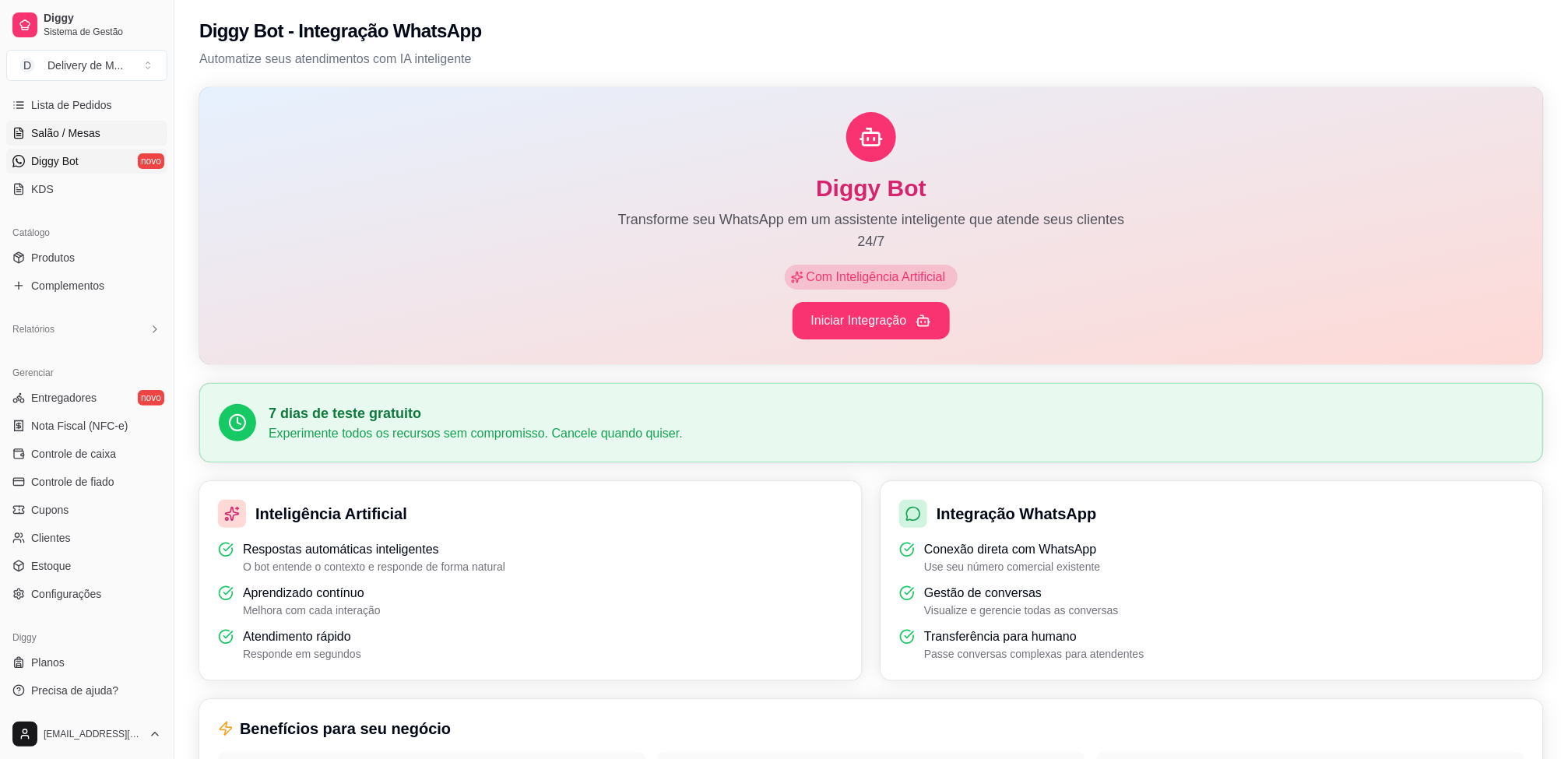
click at [83, 131] on span "Salão / Mesas" at bounding box center [66, 132] width 69 height 15
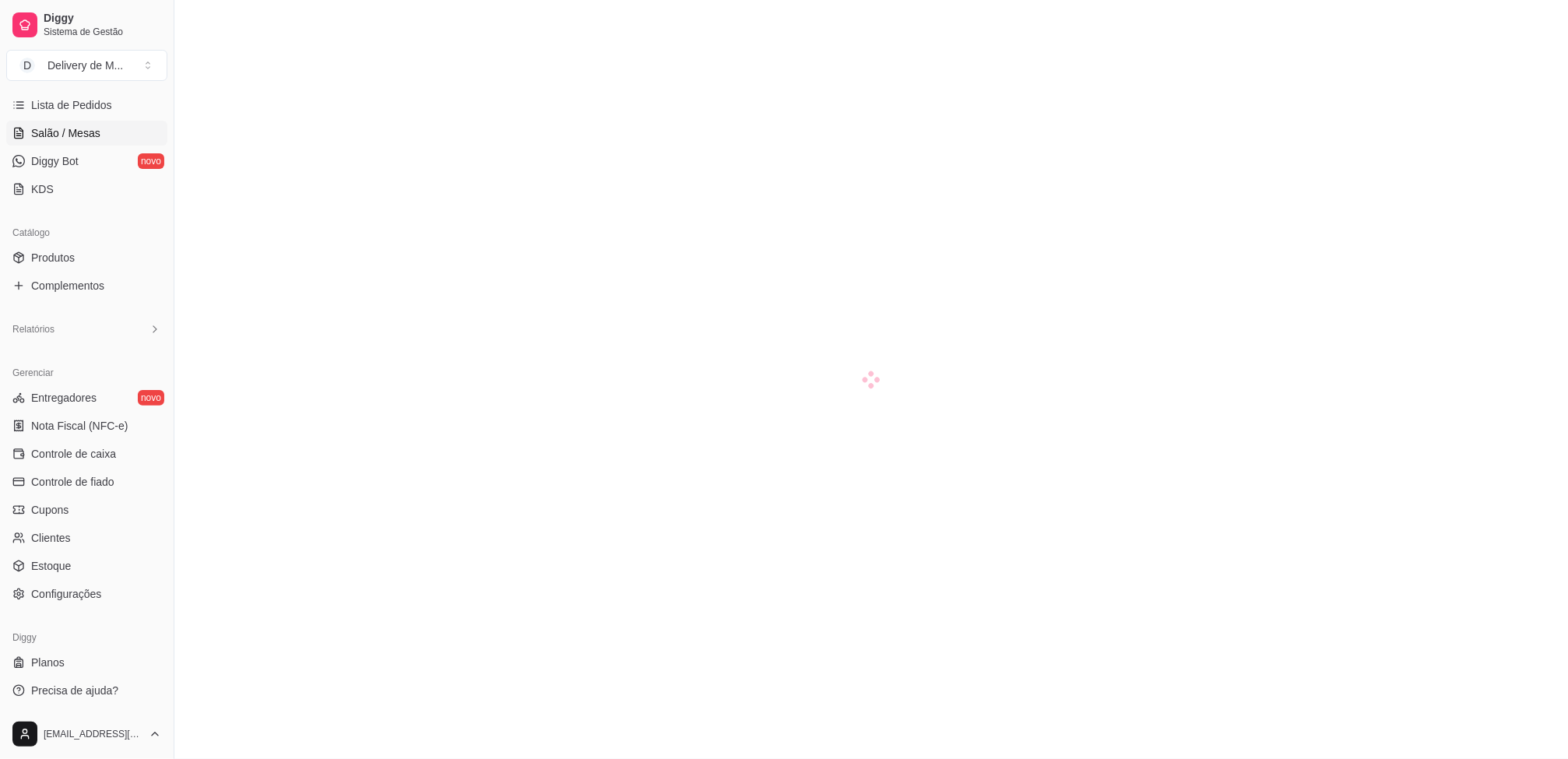
click at [92, 91] on ul "Pedidos balcão (PDV) Gestor de Pedidos Lista de Pedidos Salão / Mesas Diggy Bot…" at bounding box center [86, 119] width 161 height 165
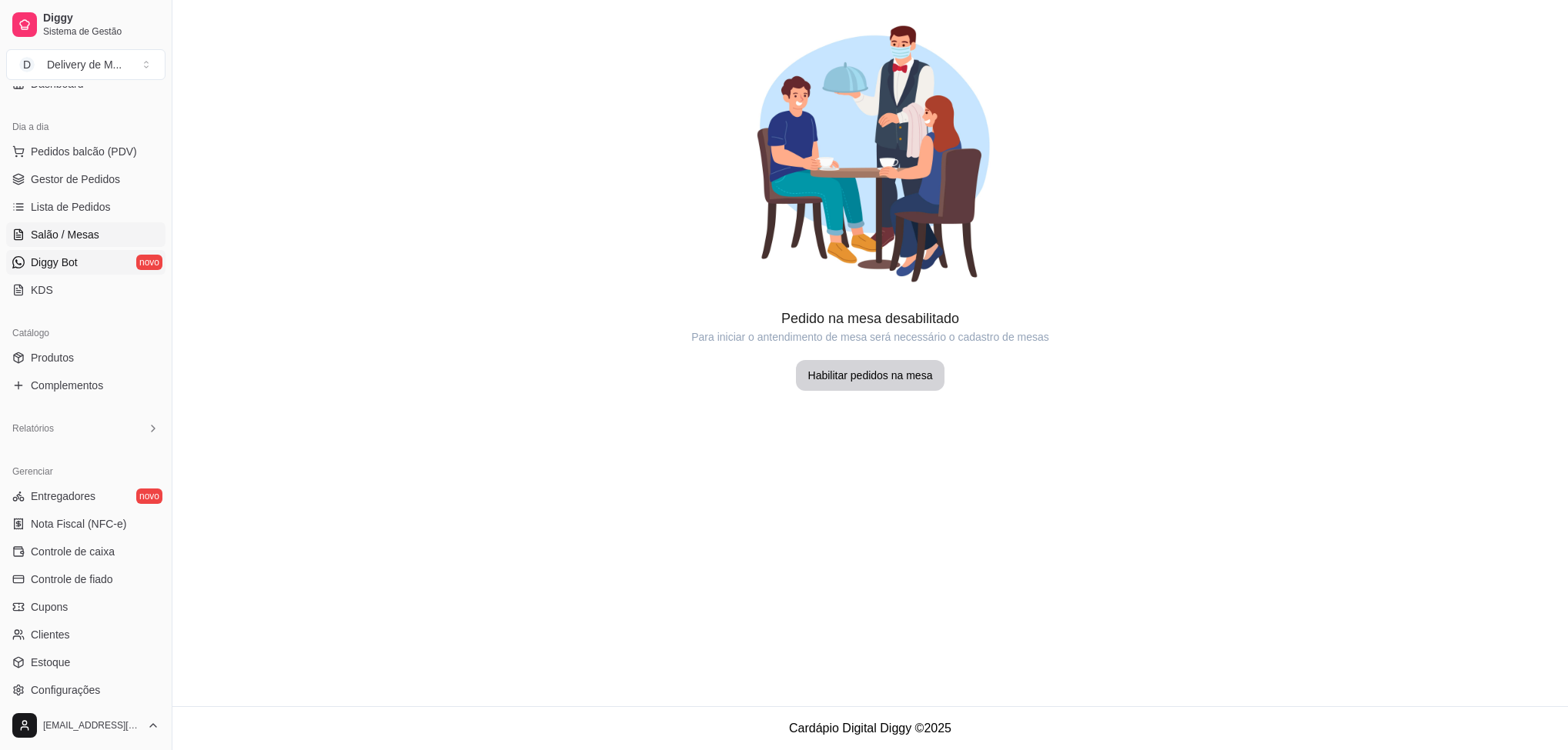
scroll to position [20, 0]
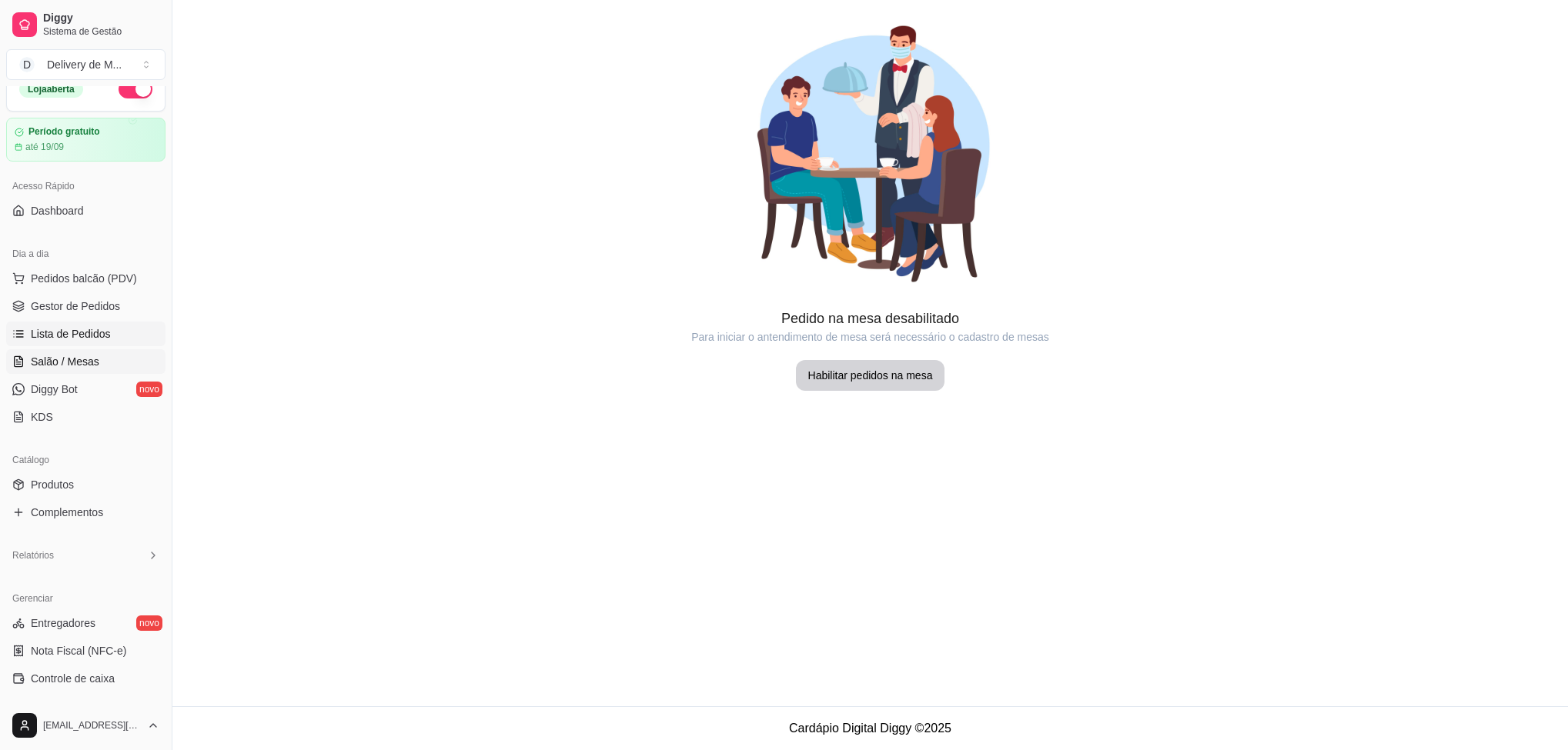
click at [83, 328] on span "Lista de Pedidos" at bounding box center [71, 334] width 80 height 15
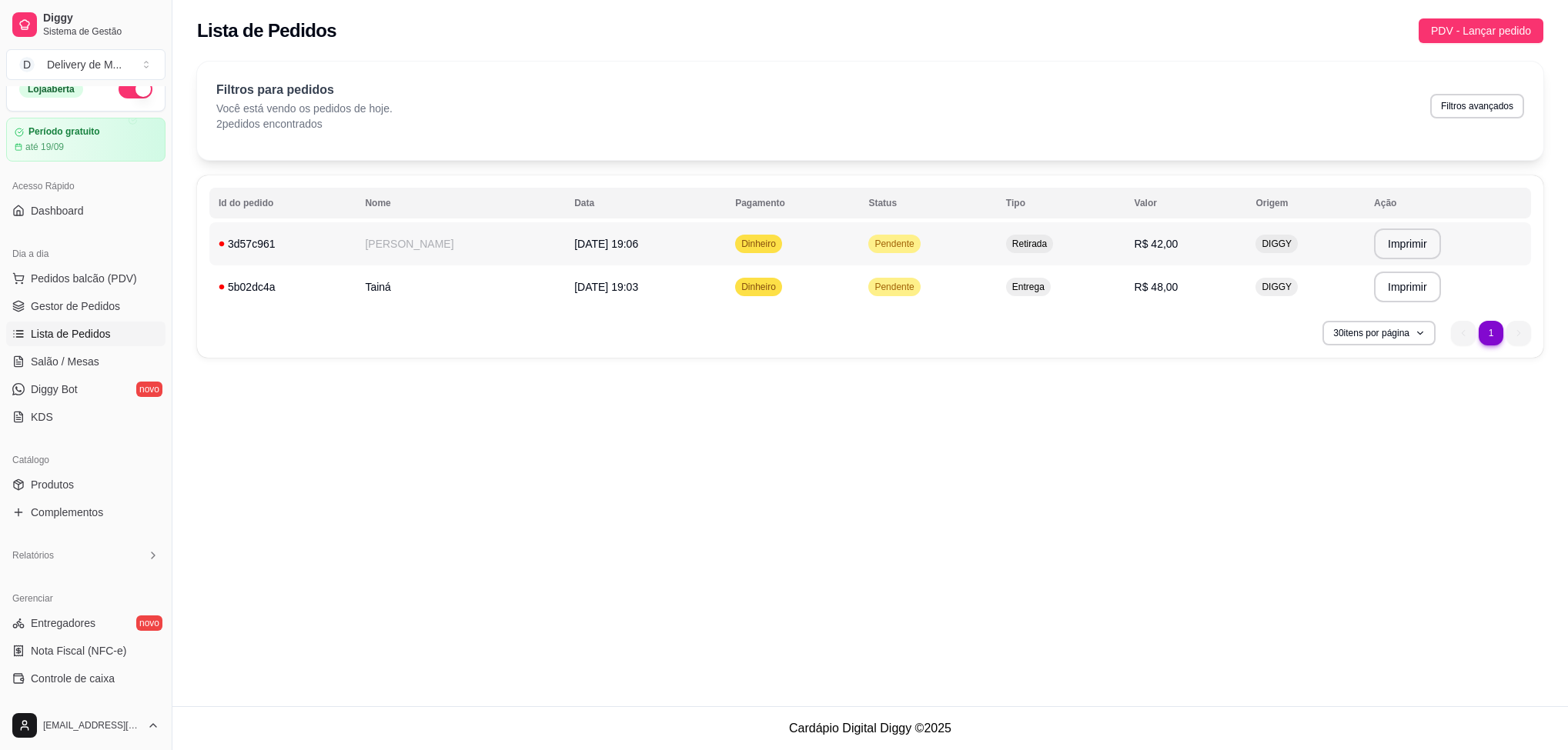
click at [873, 257] on td "Pendente" at bounding box center [927, 244] width 137 height 43
drag, startPoint x: 850, startPoint y: 317, endPoint x: 852, endPoint y: 310, distance: 7.3
click at [850, 317] on div "**********" at bounding box center [869, 266] width 1346 height 182
click at [854, 295] on td "Dinheiro" at bounding box center [793, 286] width 133 height 43
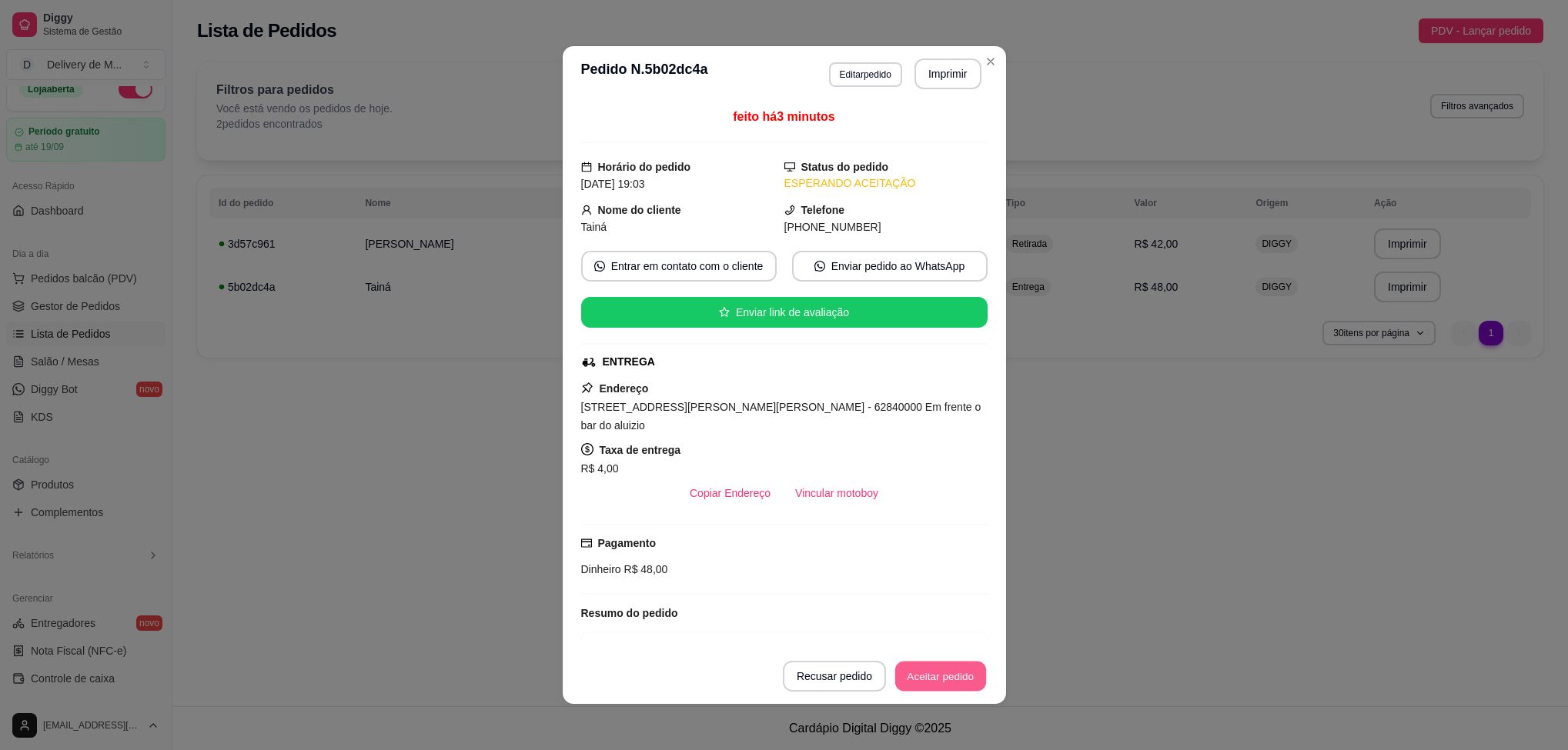
click at [931, 679] on button "Aceitar pedido" at bounding box center [941, 677] width 91 height 30
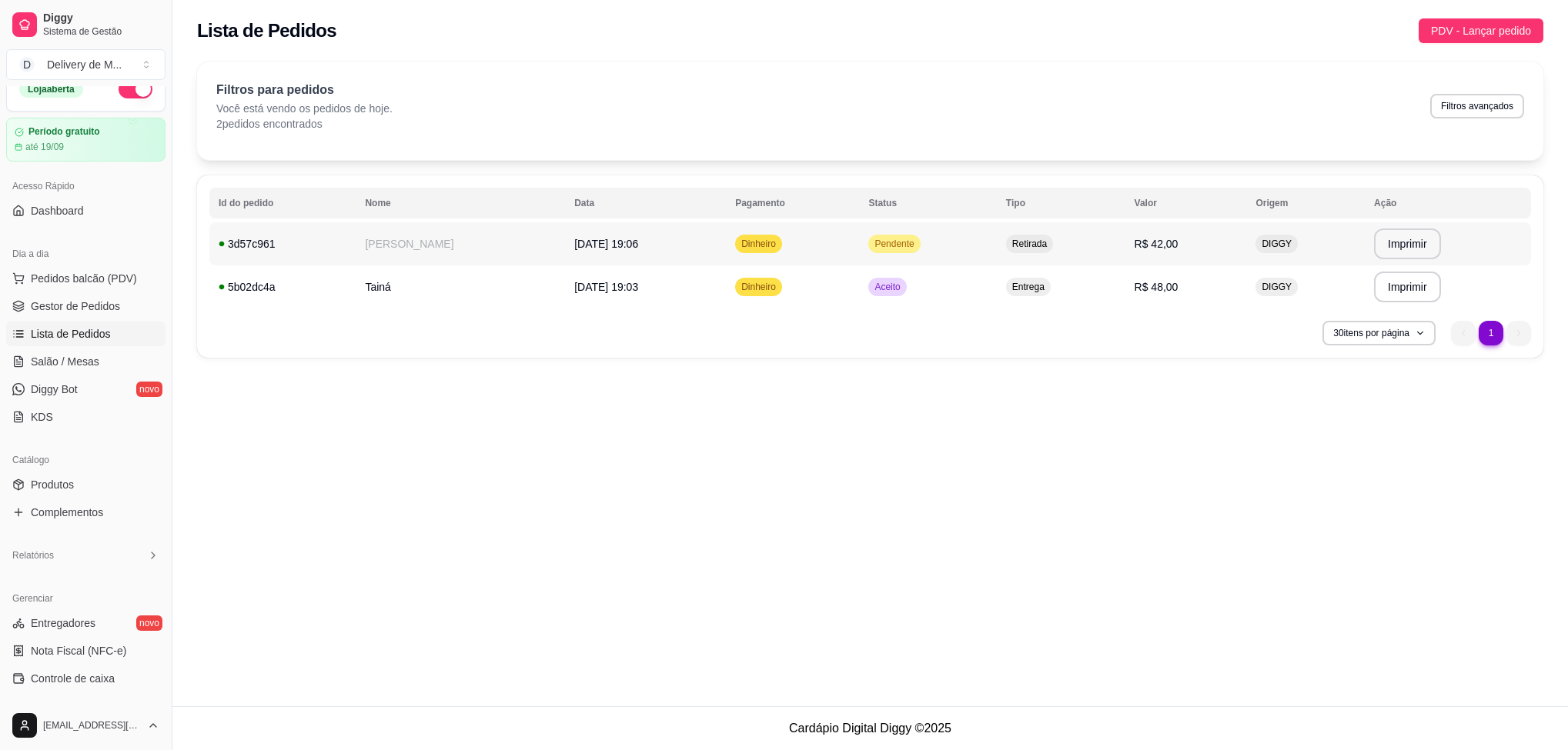
click at [1019, 246] on span "Retirada" at bounding box center [1030, 244] width 41 height 12
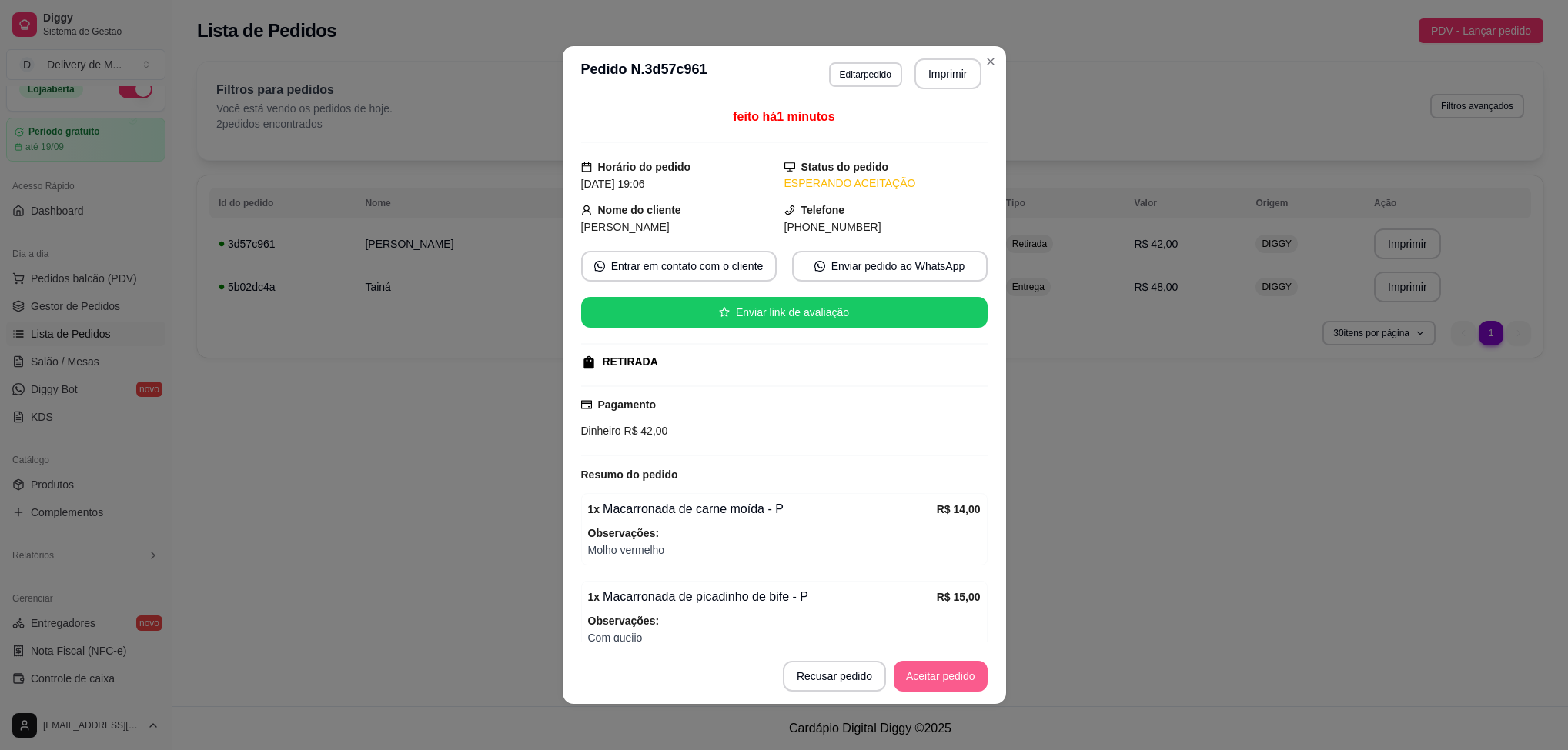
click at [942, 681] on button "Aceitar pedido" at bounding box center [941, 676] width 94 height 31
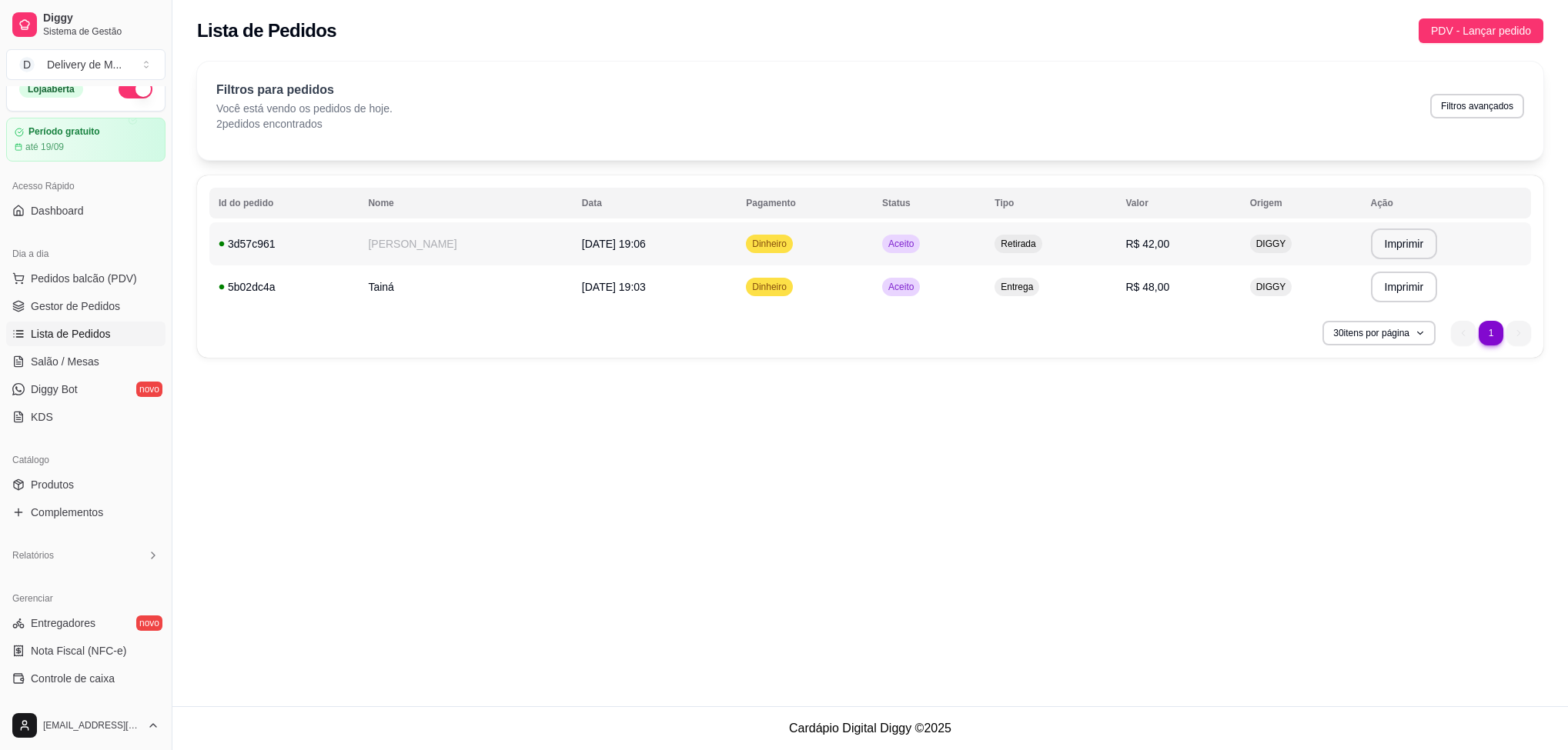
click at [596, 245] on span "[DATE] 19:06" at bounding box center [614, 244] width 64 height 12
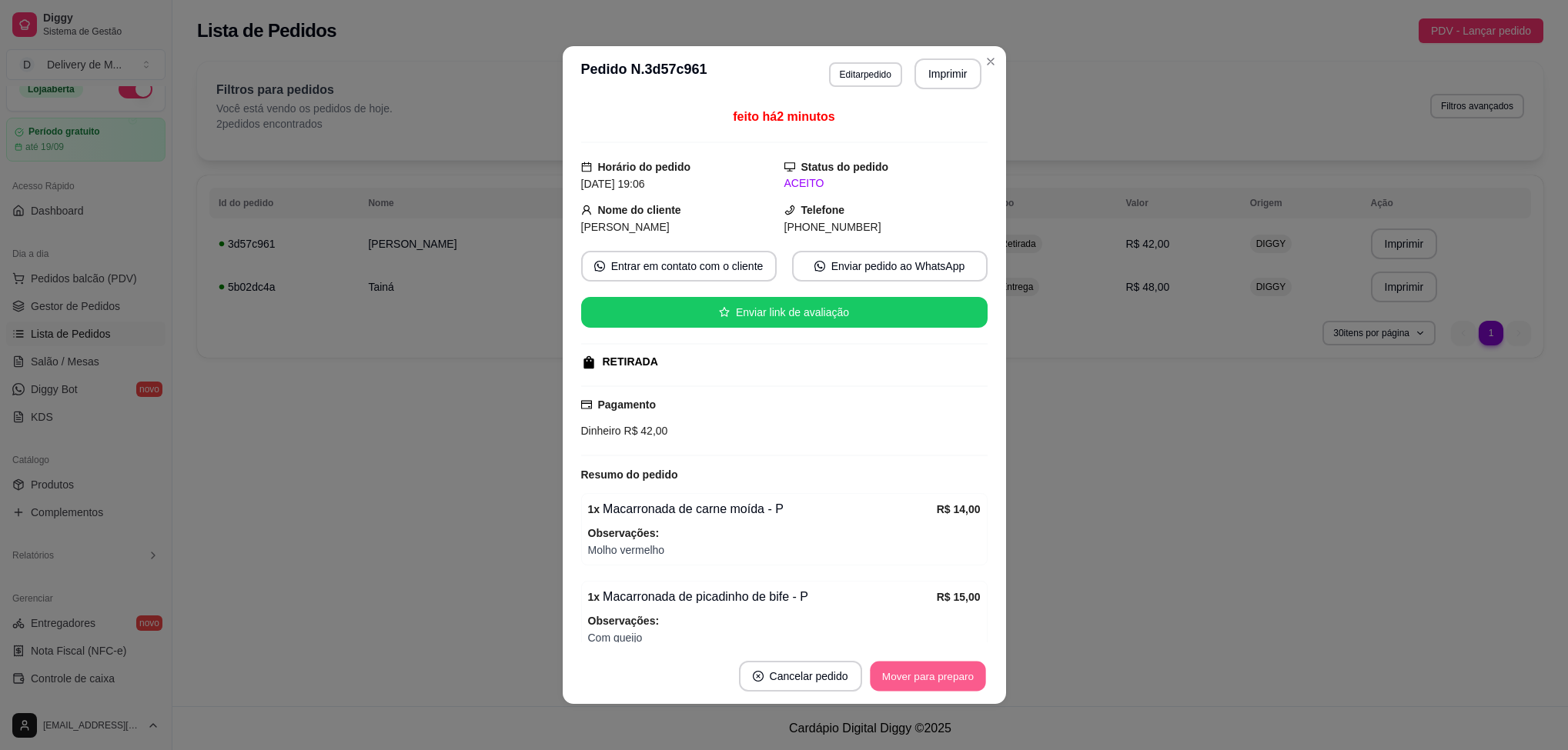
click at [898, 683] on button "Mover para preparo" at bounding box center [927, 677] width 116 height 30
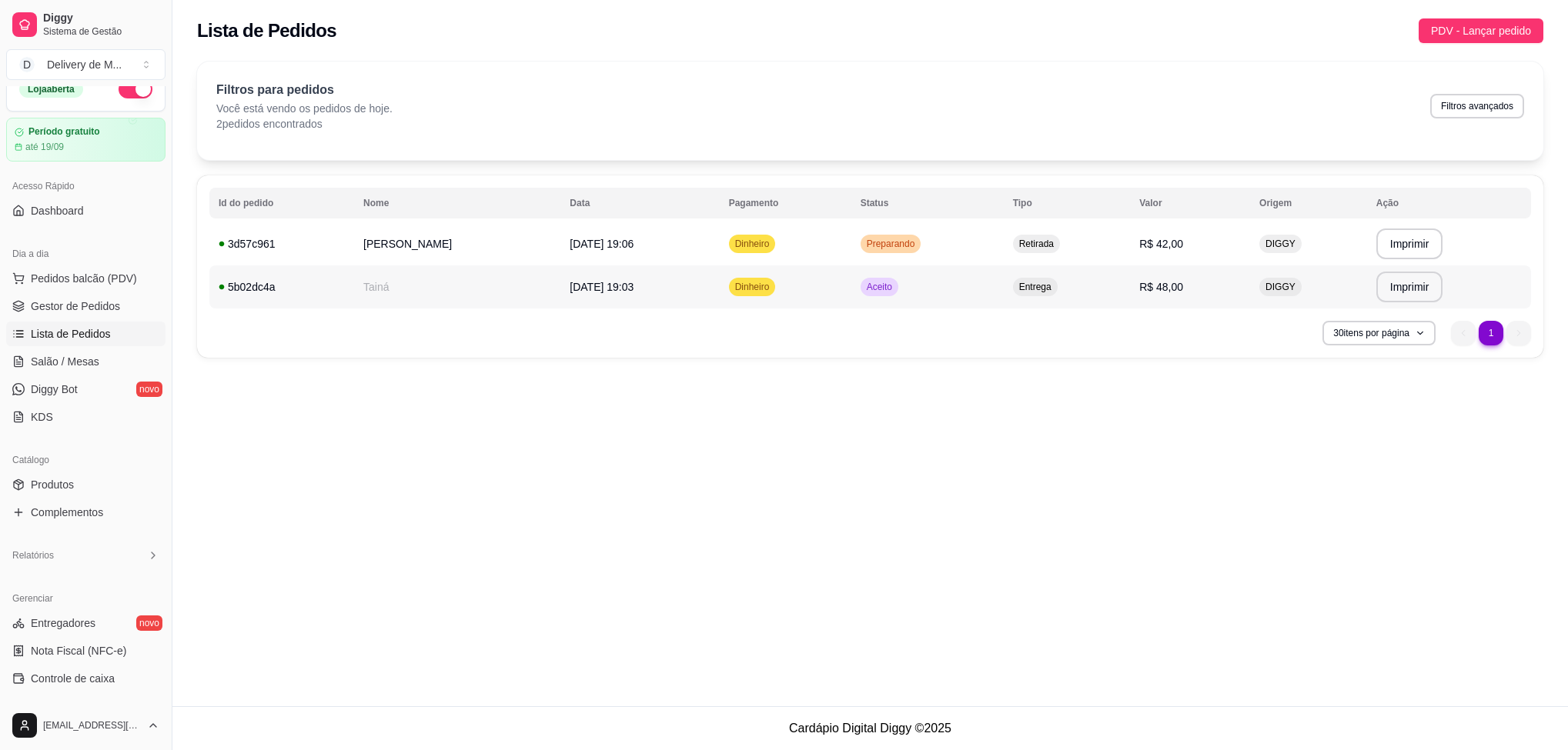
click at [610, 276] on td "[DATE] 19:03" at bounding box center [640, 286] width 158 height 43
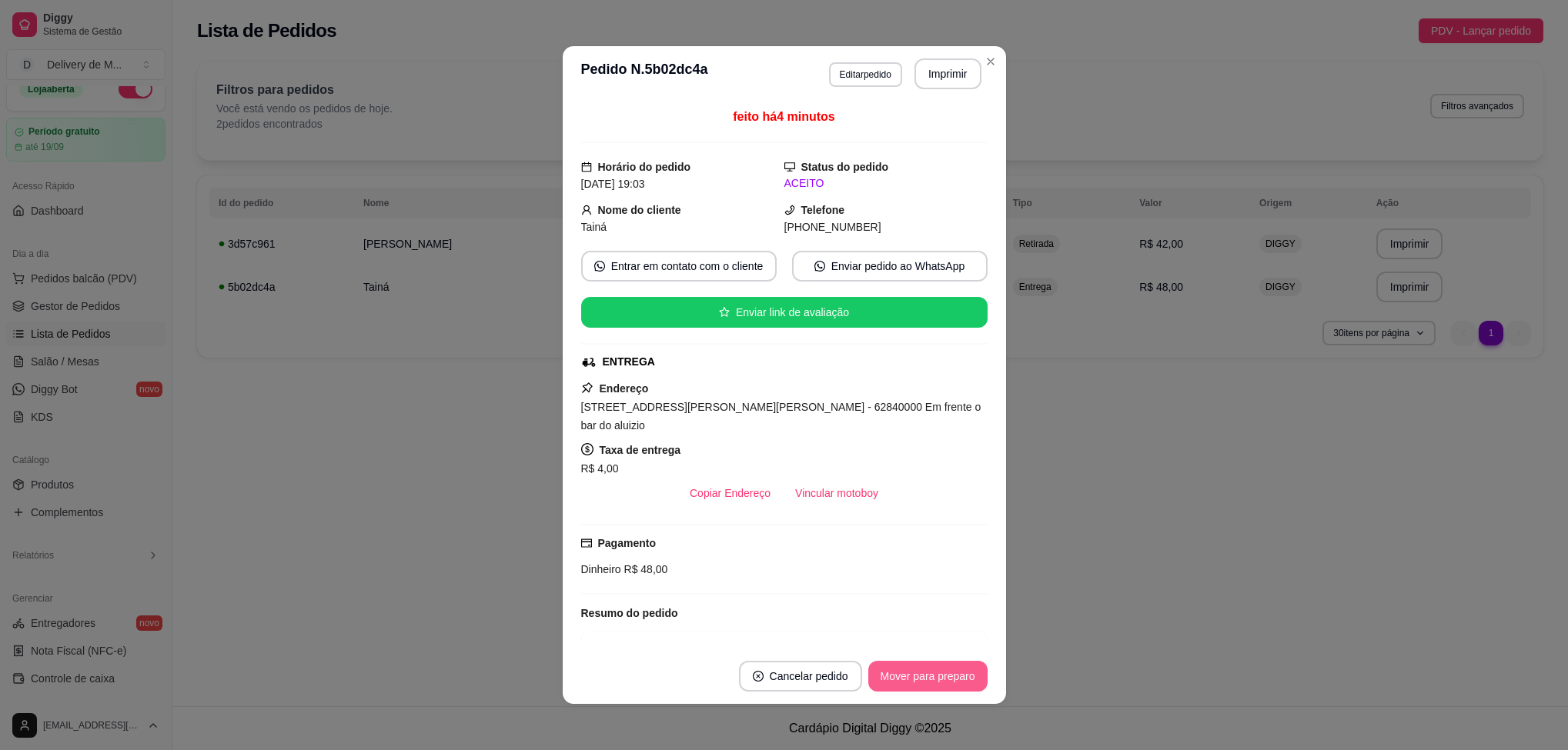
click at [917, 684] on button "Mover para preparo" at bounding box center [928, 676] width 119 height 31
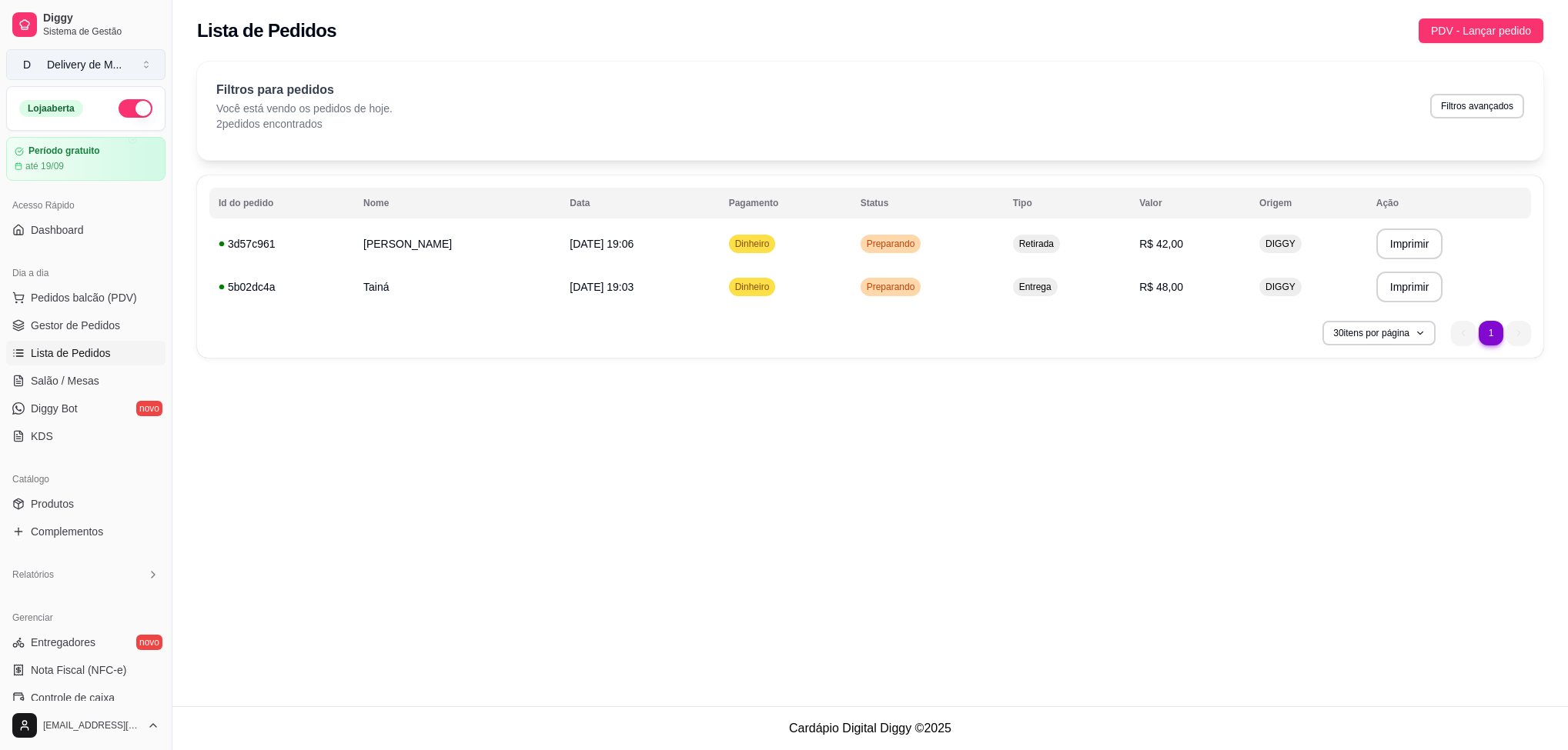
click at [88, 62] on div "Delivery de M ..." at bounding box center [85, 64] width 75 height 15
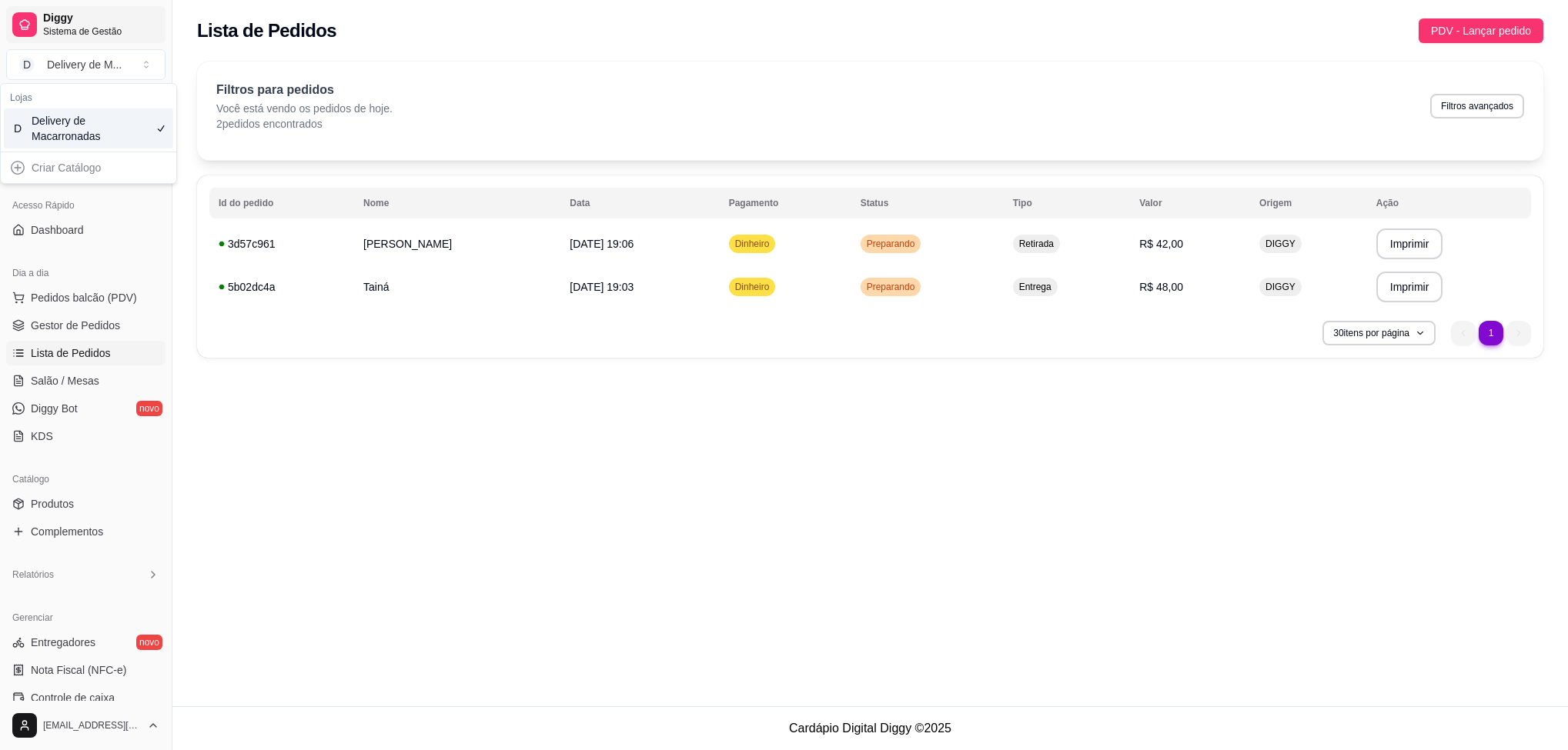
click at [74, 26] on span "Sistema de Gestão" at bounding box center [101, 32] width 117 height 12
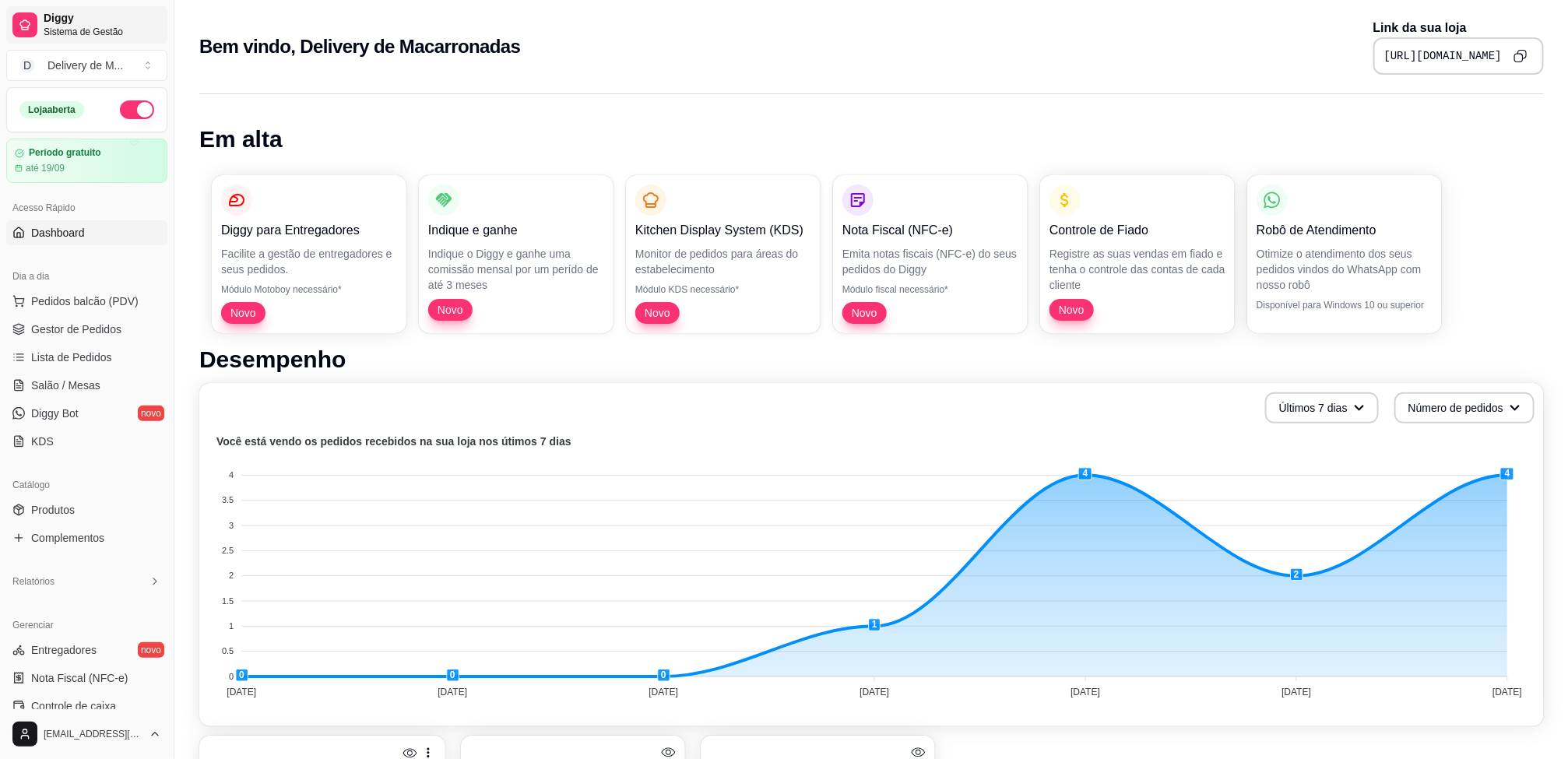
click at [86, 20] on span "Diggy" at bounding box center [102, 19] width 118 height 14
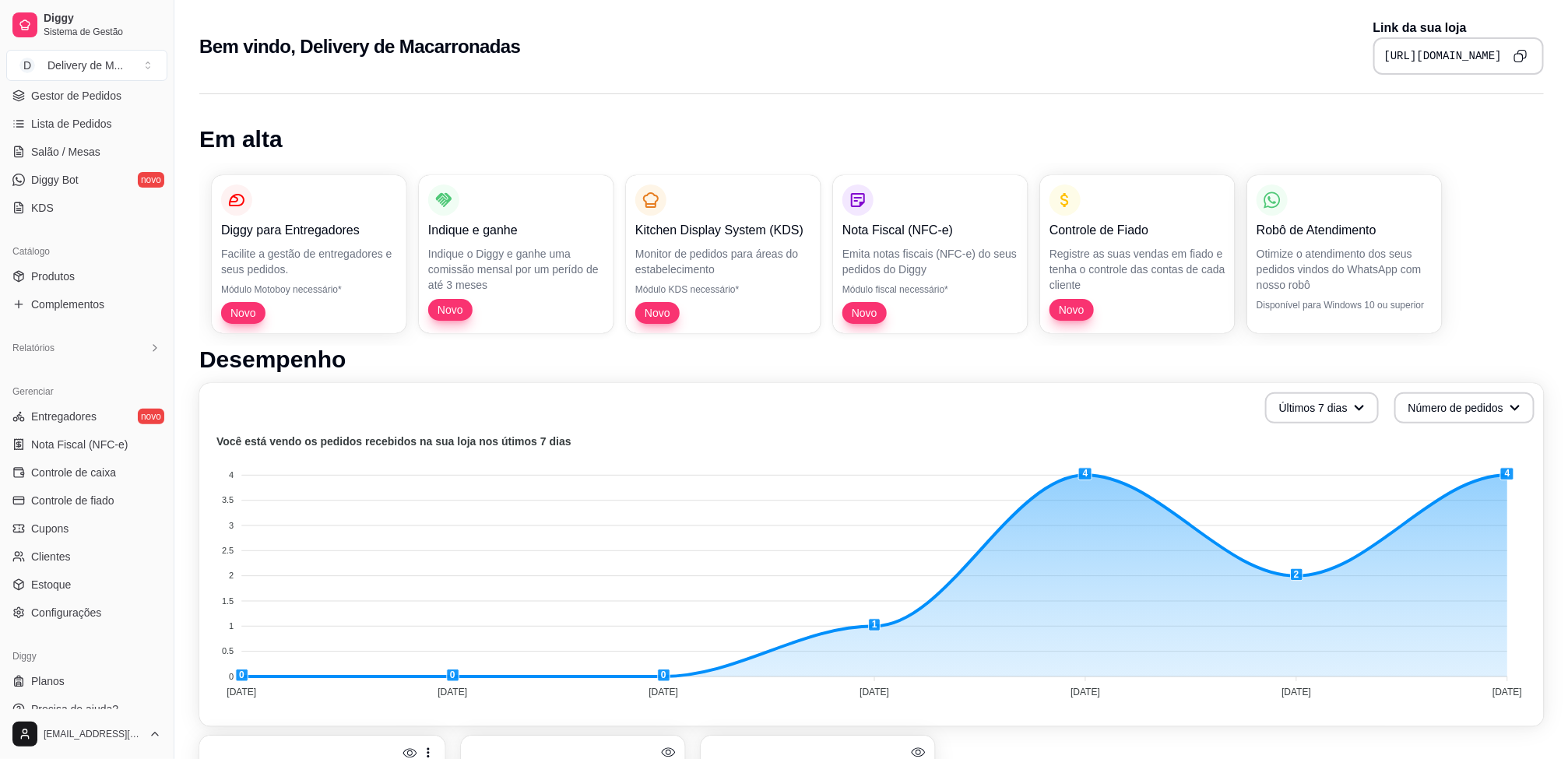
scroll to position [253, 0]
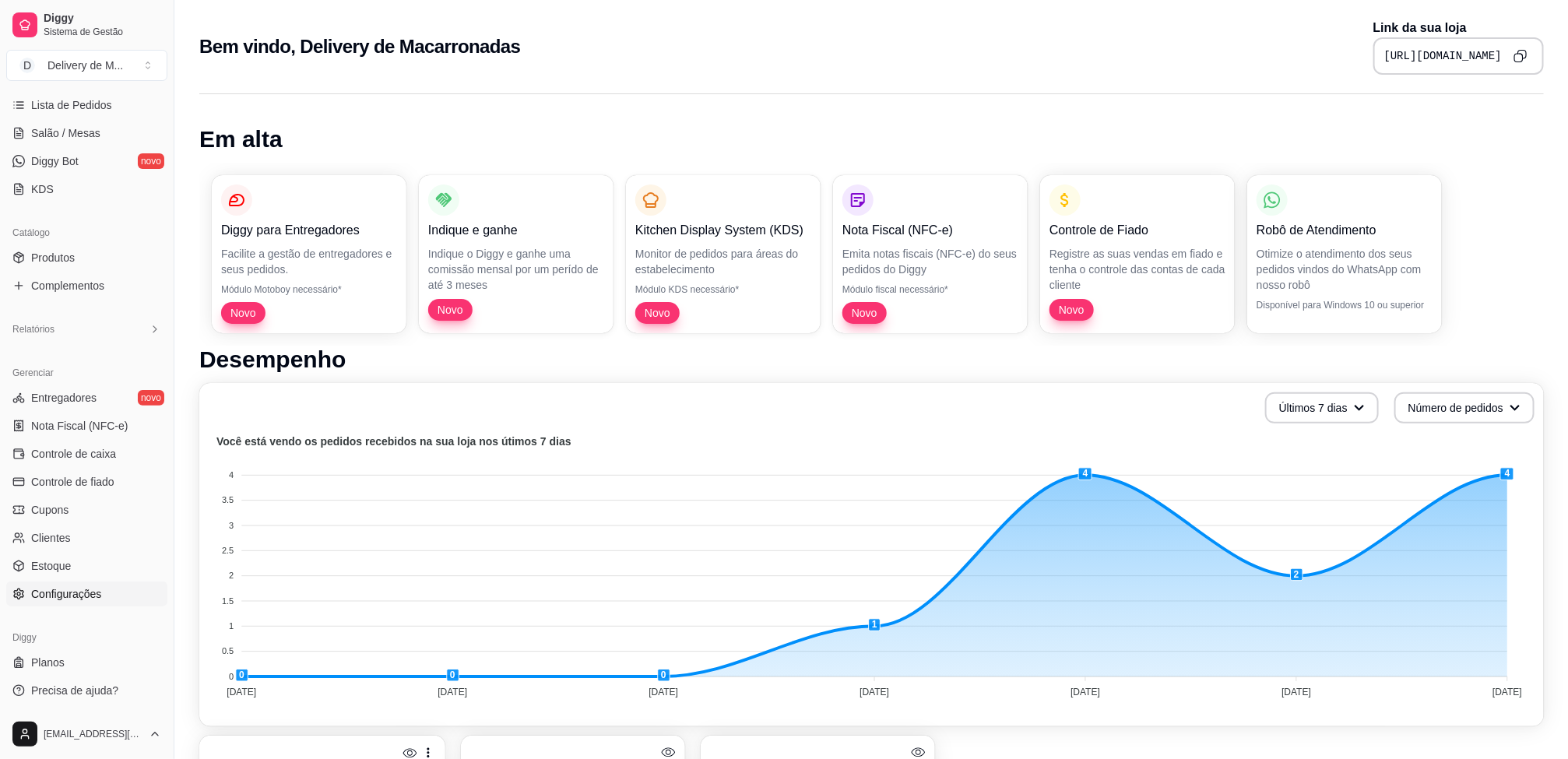
click at [76, 599] on span "Configurações" at bounding box center [67, 593] width 70 height 15
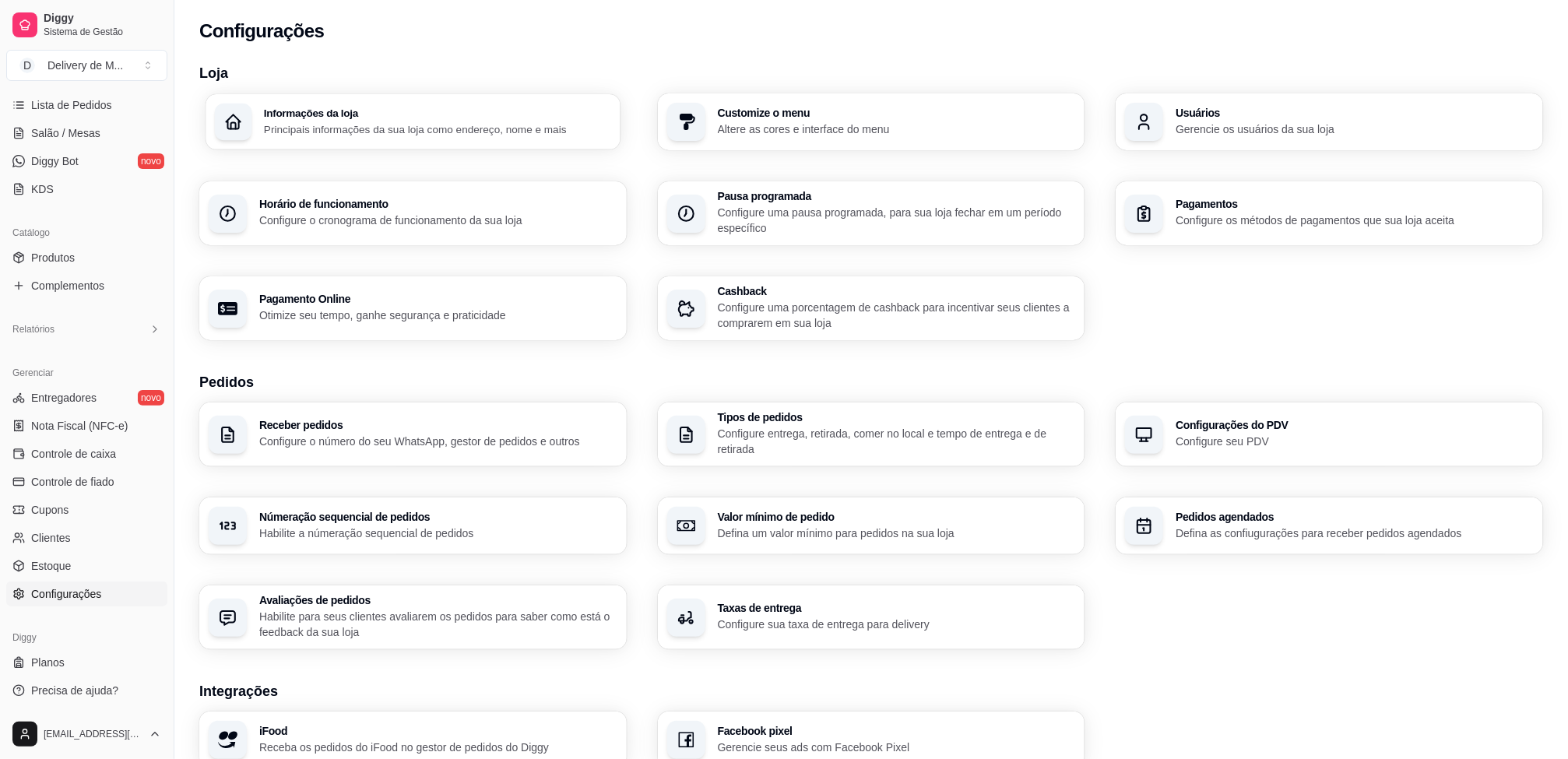
click at [446, 130] on p "Principais informações da sua loja como endereço, nome e mais" at bounding box center [437, 129] width 347 height 14
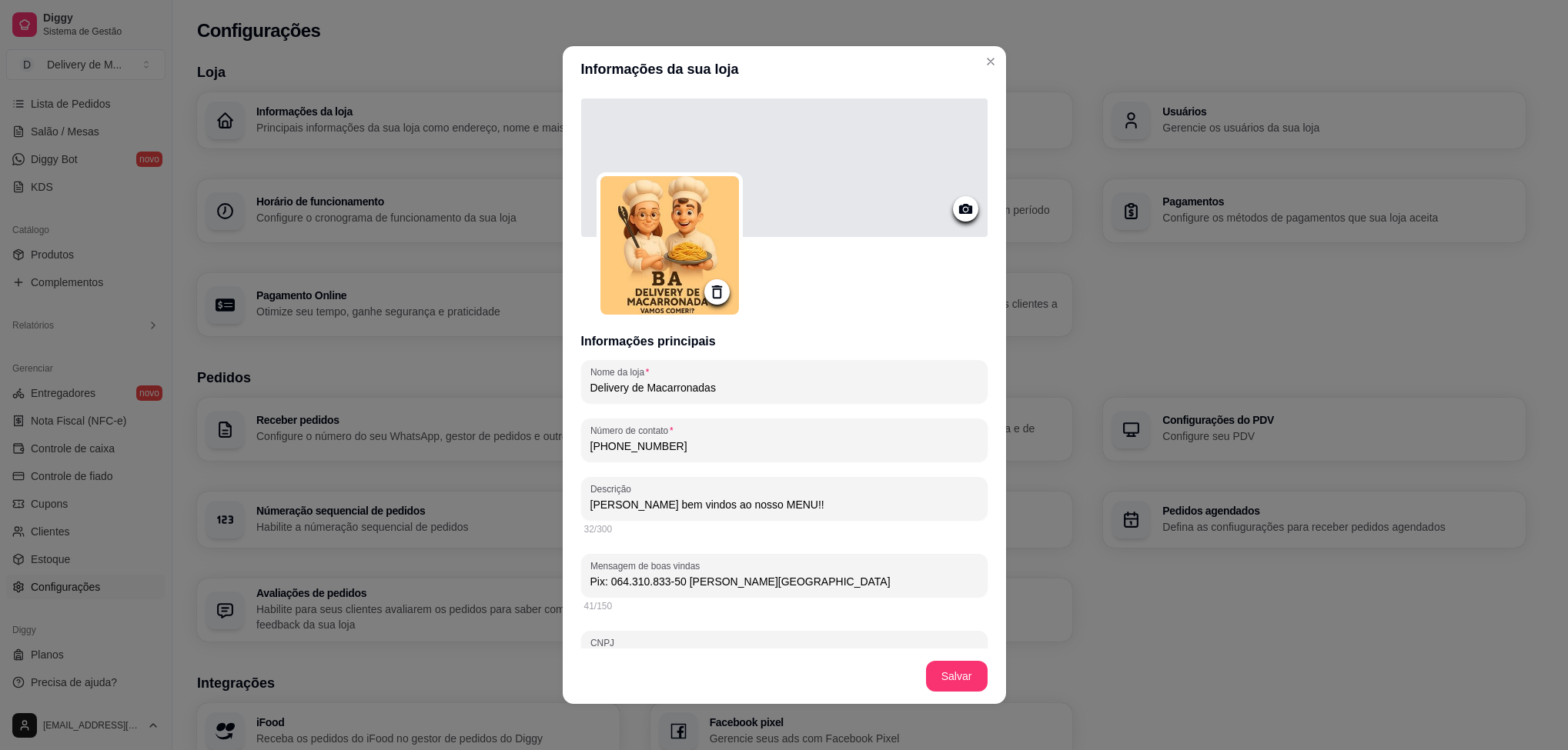
drag, startPoint x: 797, startPoint y: 585, endPoint x: 554, endPoint y: 595, distance: 243.2
click at [562, 595] on div "Informações principais Nome da loja Delivery de Macarronadas Número de contato …" at bounding box center [784, 370] width 443 height 556
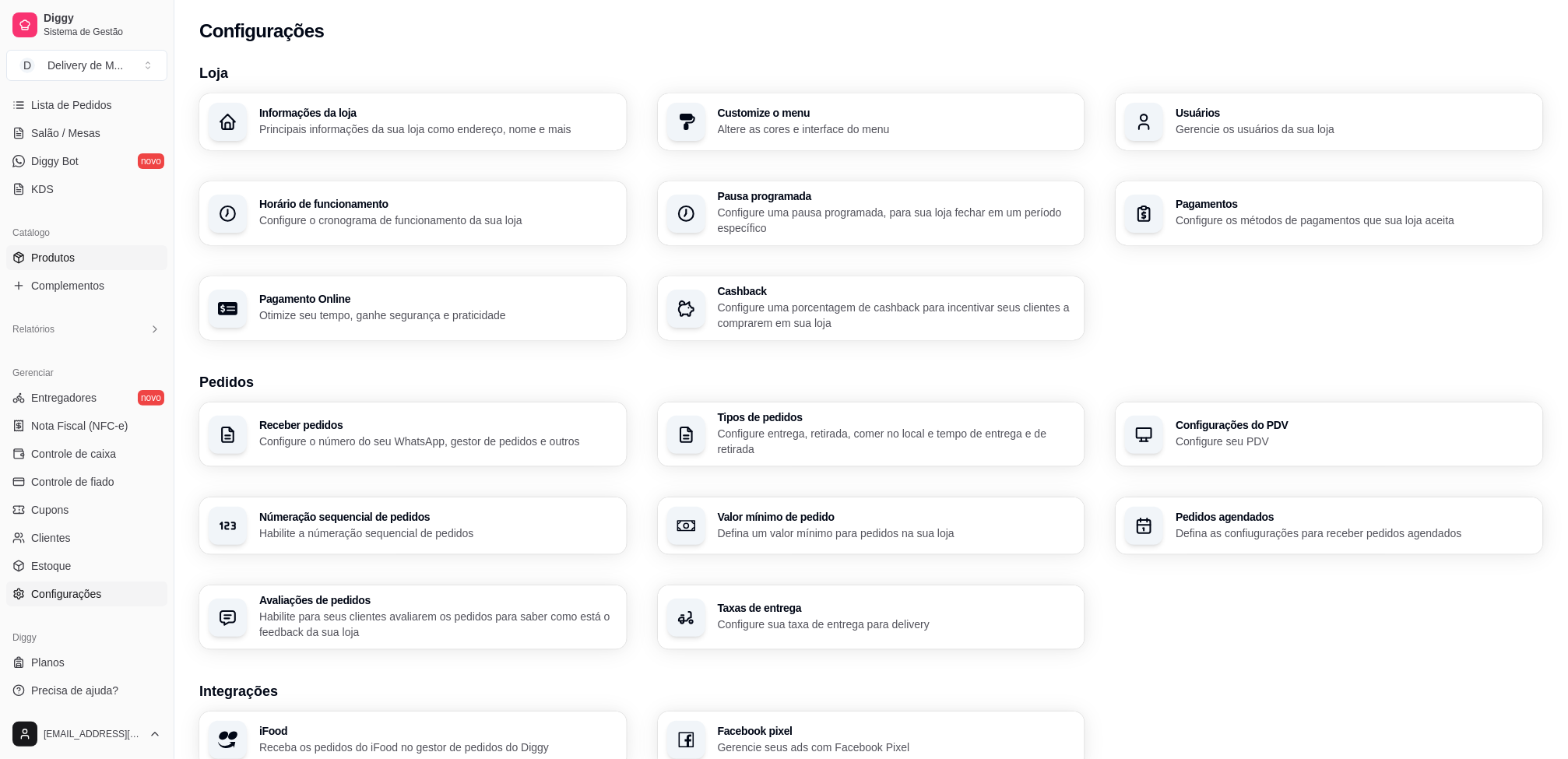
click at [87, 260] on link "Produtos" at bounding box center [86, 258] width 161 height 25
